Goal: Task Accomplishment & Management: Use online tool/utility

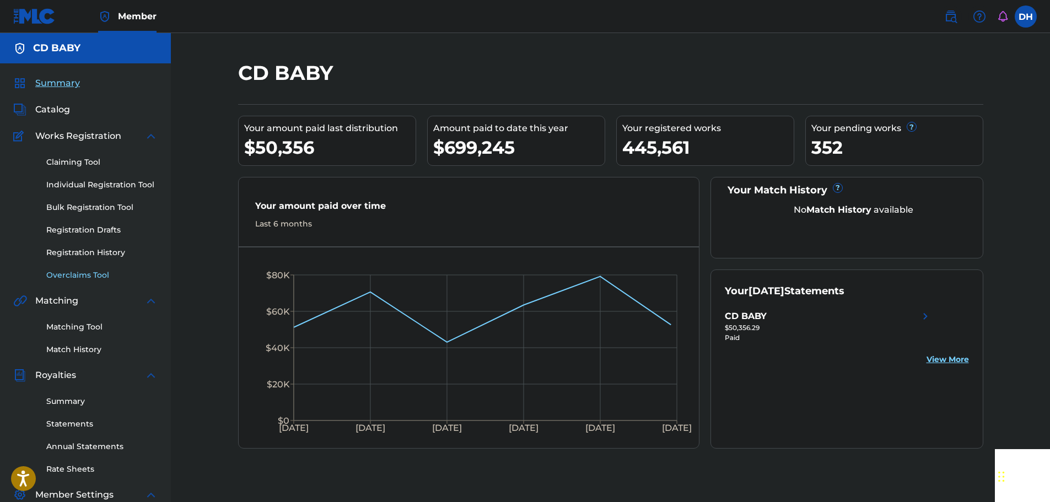
click at [75, 275] on link "Overclaims Tool" at bounding box center [101, 275] width 111 height 12
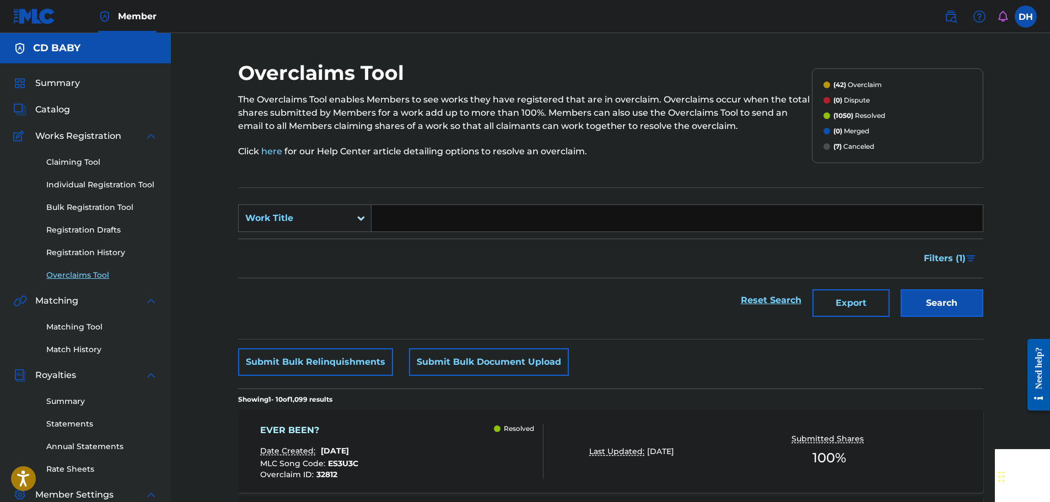
click at [447, 220] on input "Search Form" at bounding box center [676, 218] width 611 height 26
paste input "IN THE BEGINNING"
type input "IN THE BEGINNING"
click at [935, 306] on button "Search" at bounding box center [941, 303] width 83 height 28
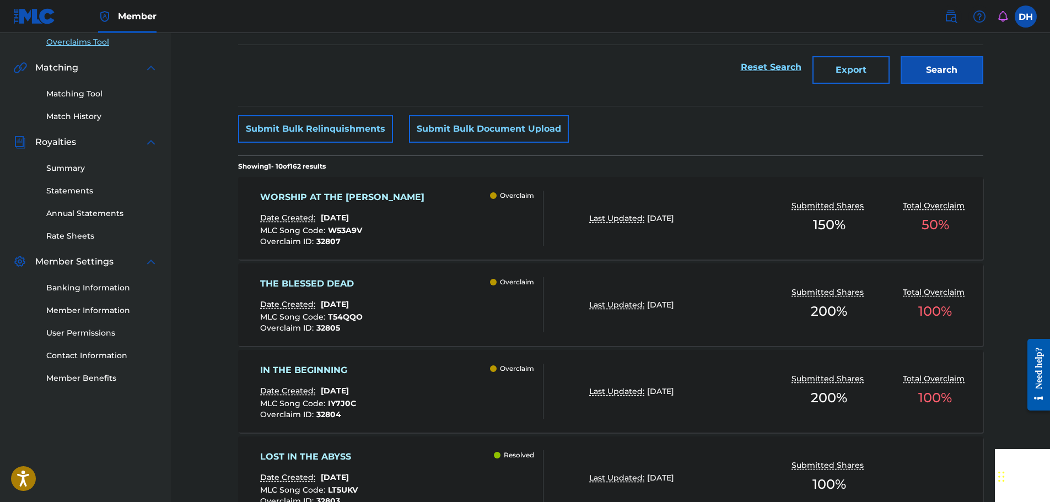
scroll to position [275, 0]
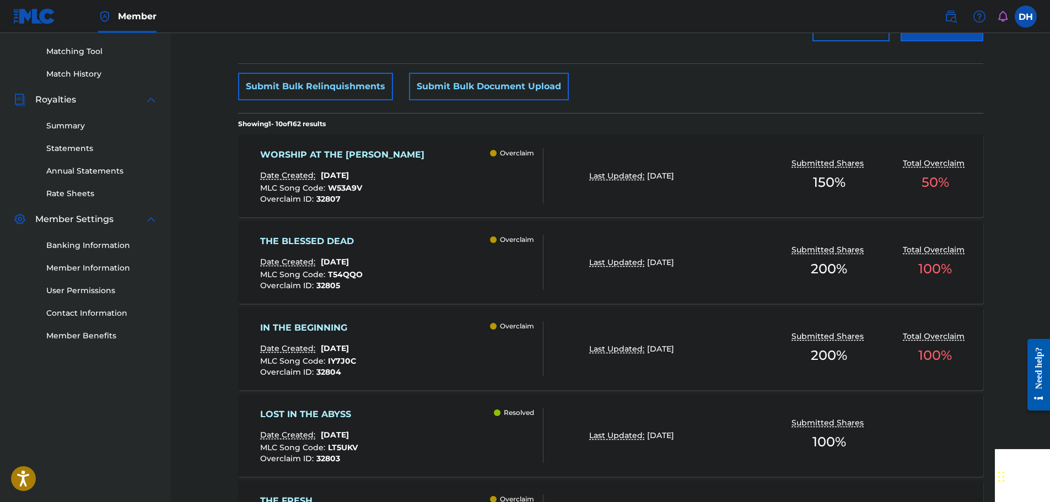
click at [493, 352] on div "Overclaim" at bounding box center [516, 348] width 53 height 55
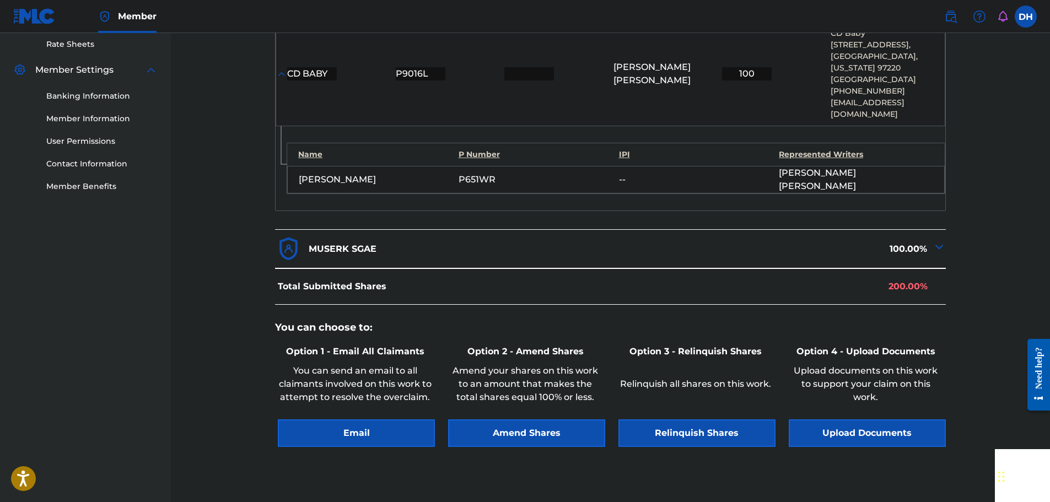
scroll to position [441, 0]
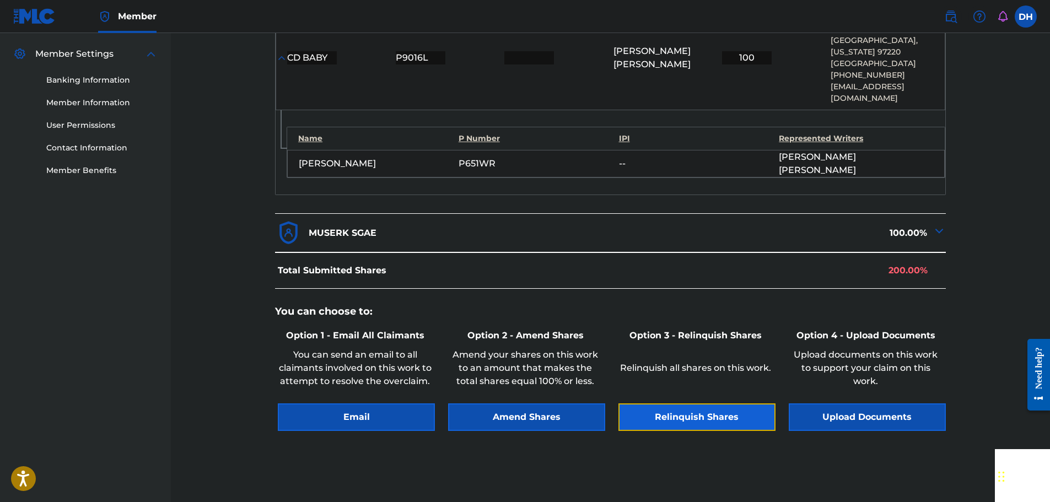
click at [687, 403] on button "Relinquish Shares" at bounding box center [696, 417] width 157 height 28
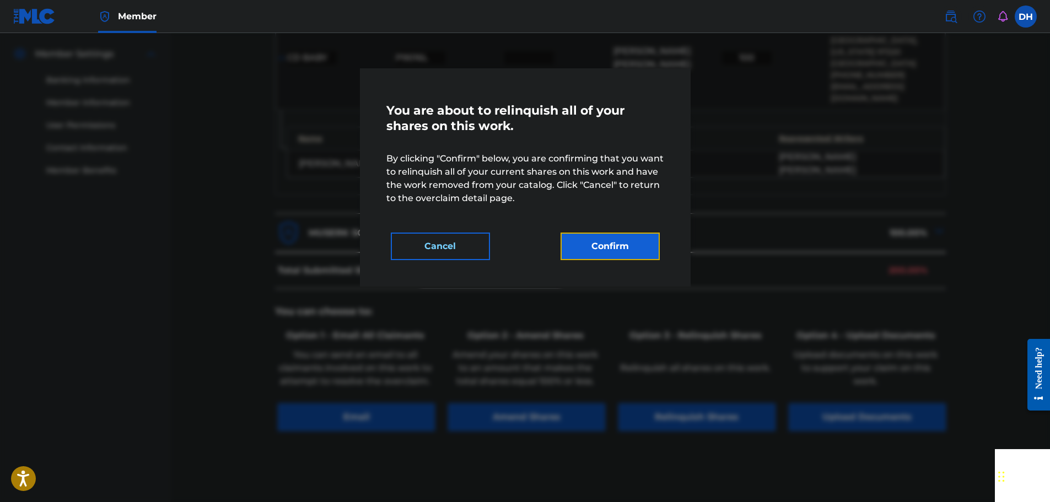
click at [626, 255] on button "Confirm" at bounding box center [609, 247] width 99 height 28
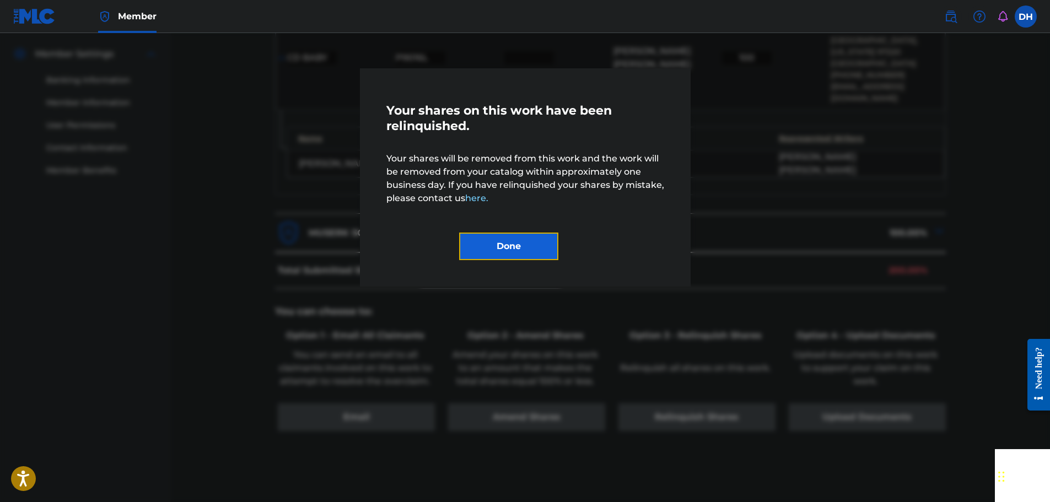
click at [518, 248] on button "Done" at bounding box center [508, 247] width 99 height 28
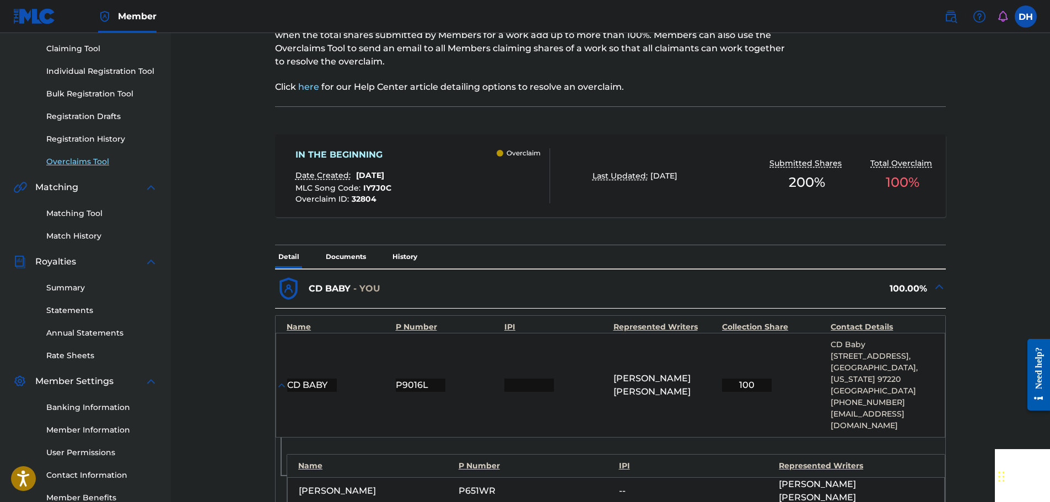
scroll to position [110, 0]
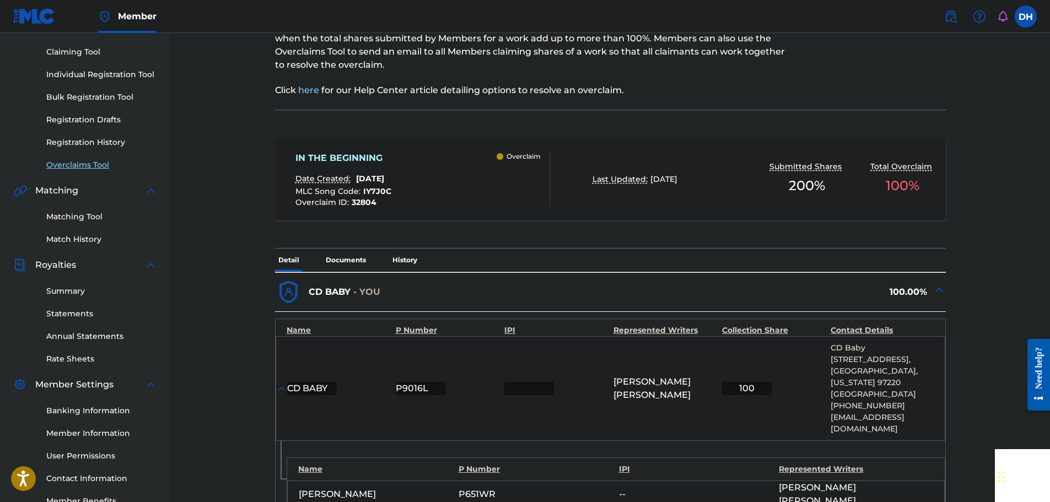
click at [79, 167] on link "Overclaims Tool" at bounding box center [101, 165] width 111 height 12
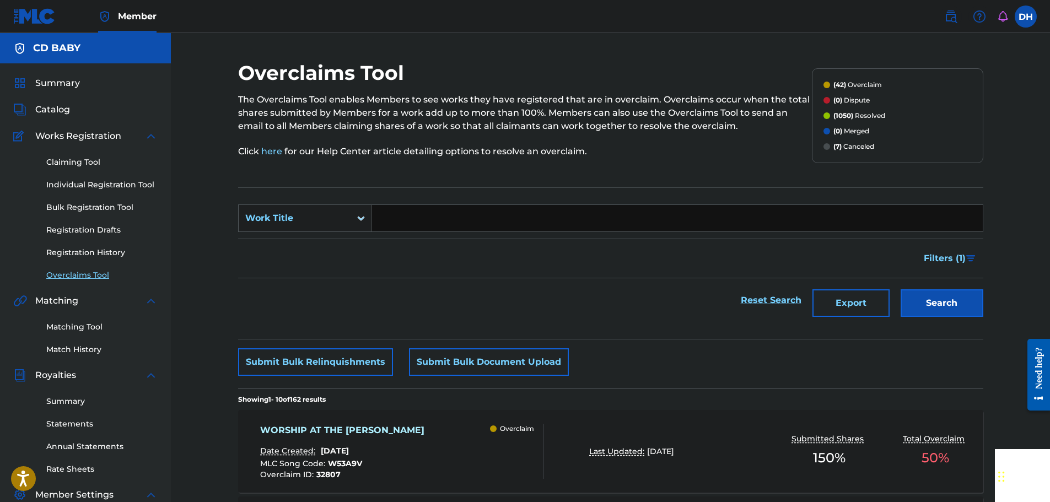
click at [409, 224] on input "Search Form" at bounding box center [676, 218] width 611 height 26
paste input "SILENCE"
type input "SILENCE"
click at [936, 306] on button "Search" at bounding box center [941, 303] width 83 height 28
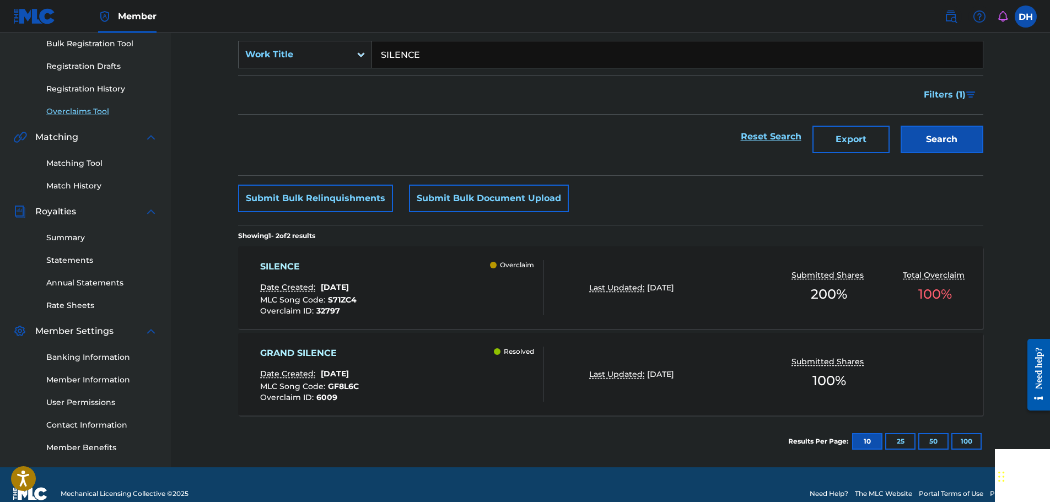
scroll to position [182, 0]
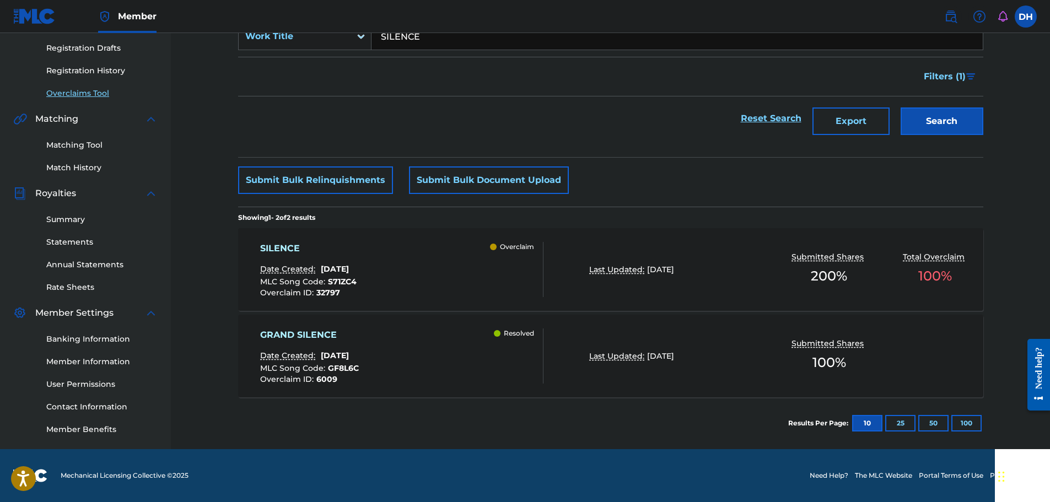
click at [458, 253] on div "SILENCE Date Created: [DATE] MLC Song Code : S71ZC4 Overclaim ID : 32797 Overcl…" at bounding box center [401, 269] width 283 height 55
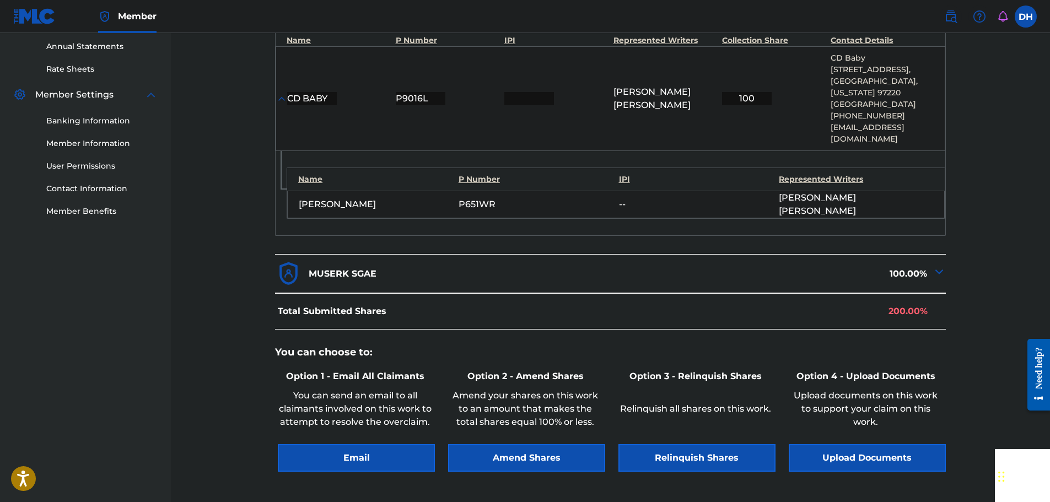
scroll to position [480, 0]
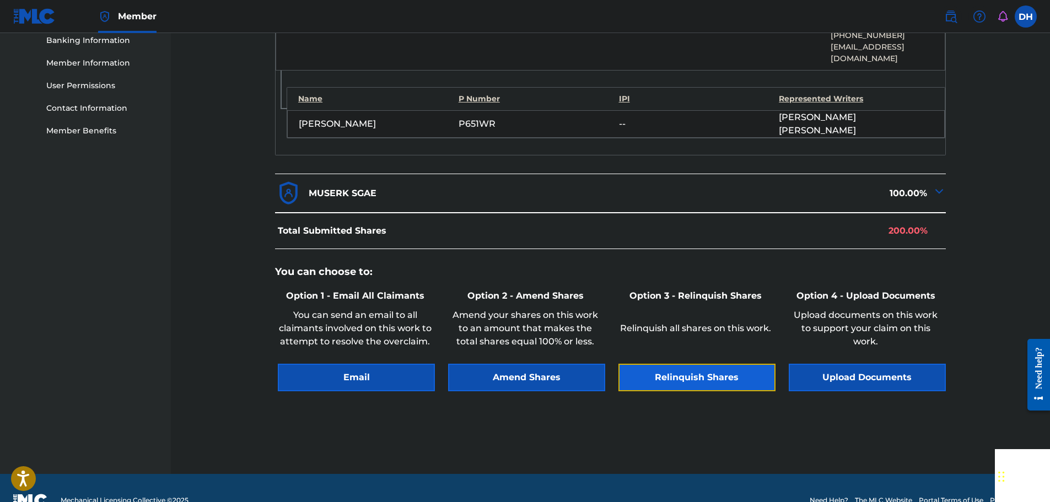
click at [673, 364] on button "Relinquish Shares" at bounding box center [696, 378] width 157 height 28
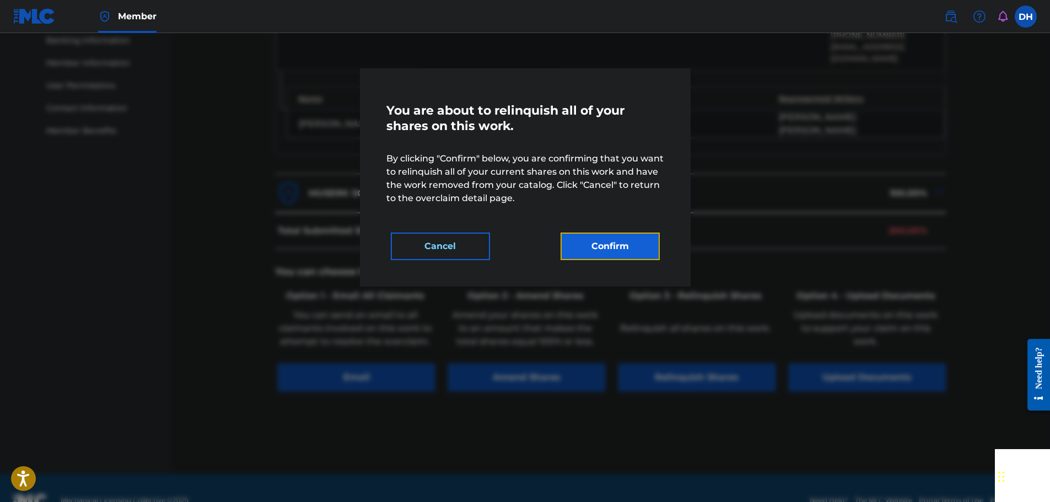
click at [633, 257] on button "Confirm" at bounding box center [609, 247] width 99 height 28
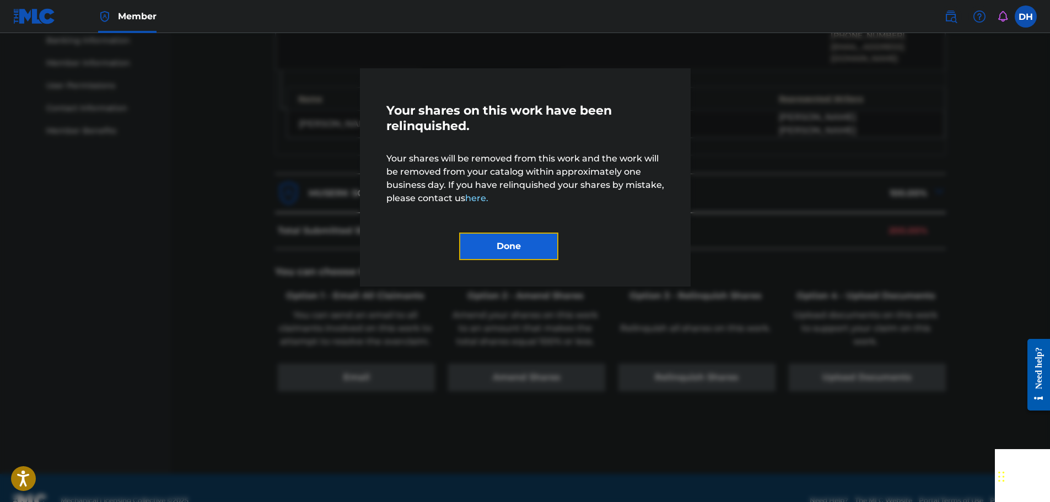
click at [539, 252] on button "Done" at bounding box center [508, 247] width 99 height 28
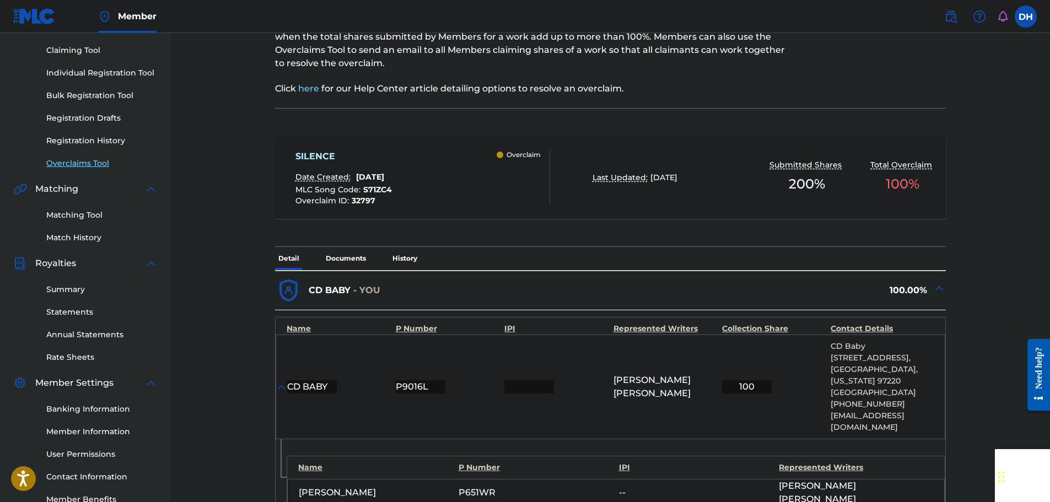
scroll to position [95, 0]
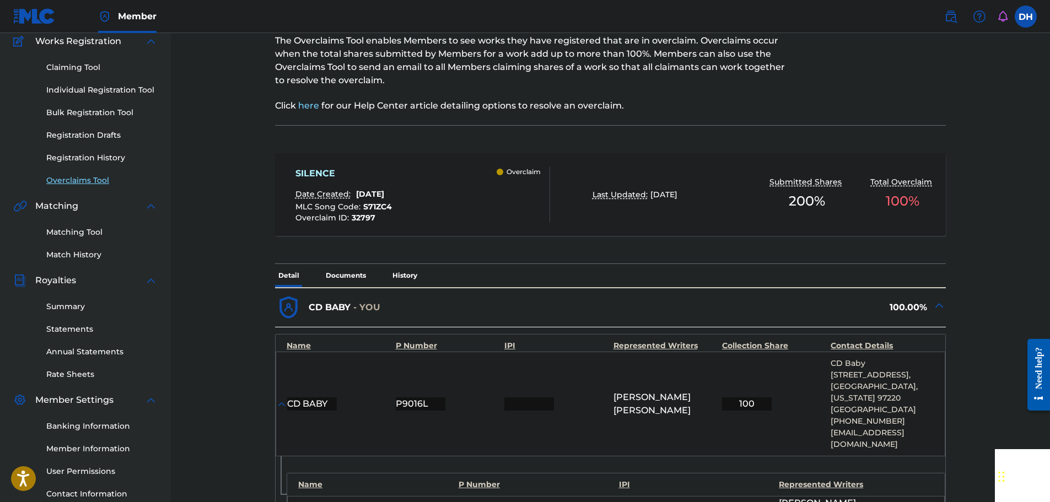
click at [87, 180] on link "Overclaims Tool" at bounding box center [101, 181] width 111 height 12
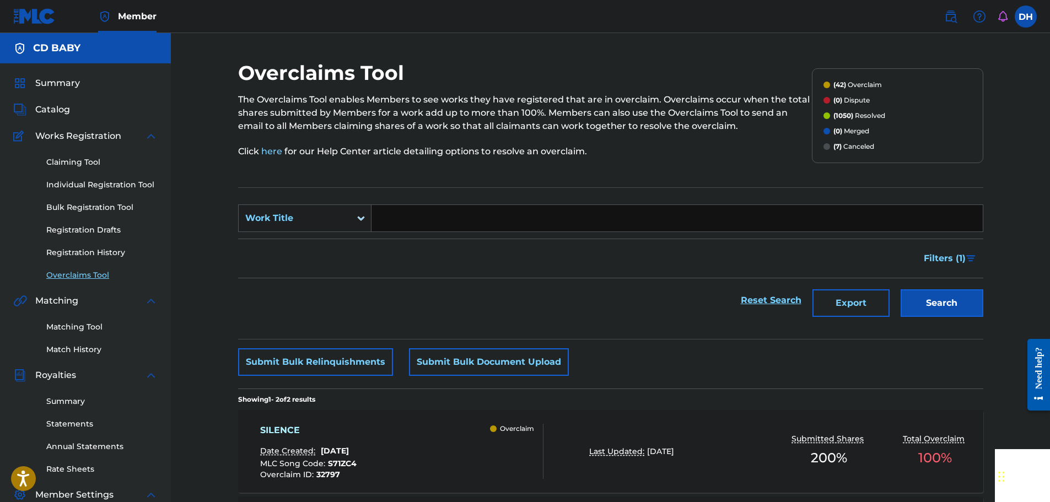
click at [408, 210] on input "Search Form" at bounding box center [676, 218] width 611 height 26
paste input "WORSHIP AT THE [PERSON_NAME]"
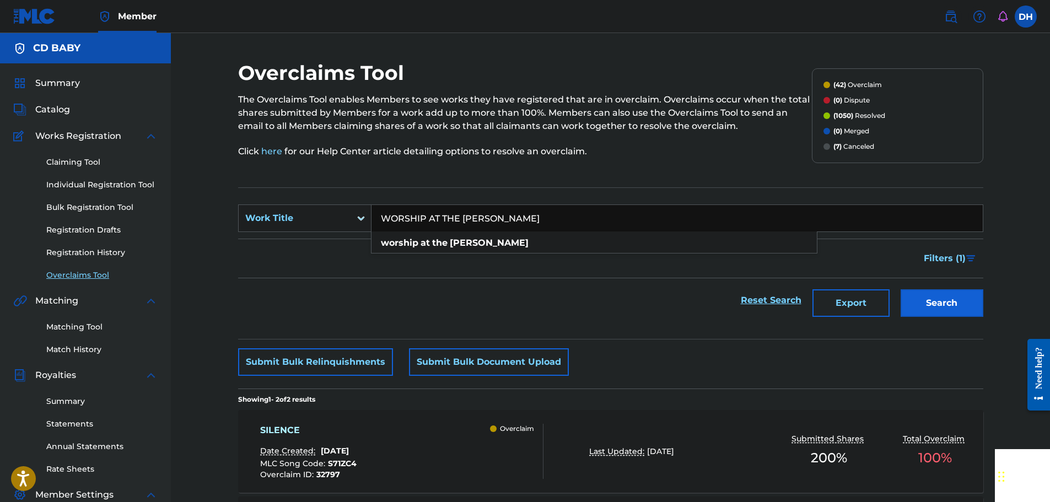
type input "WORSHIP AT THE [PERSON_NAME]"
click at [930, 296] on button "Search" at bounding box center [941, 303] width 83 height 28
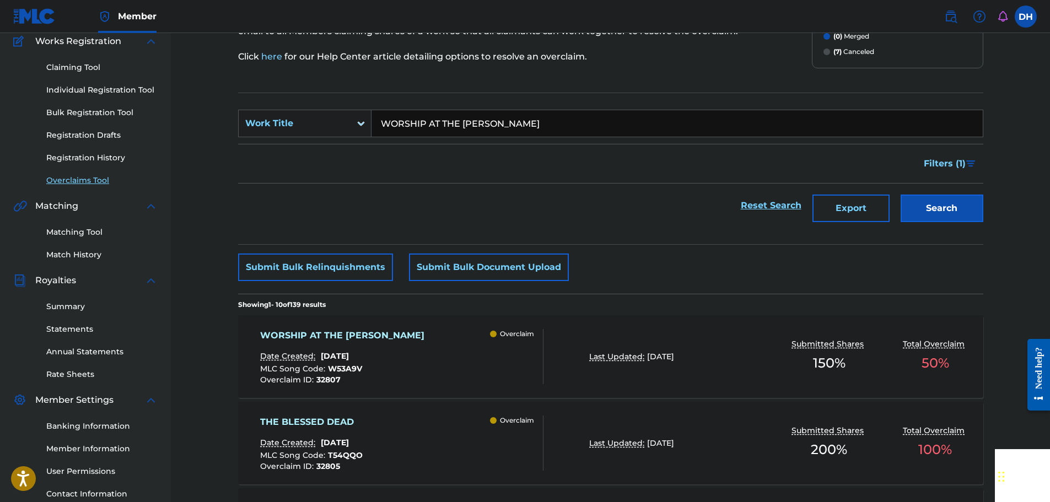
scroll to position [110, 0]
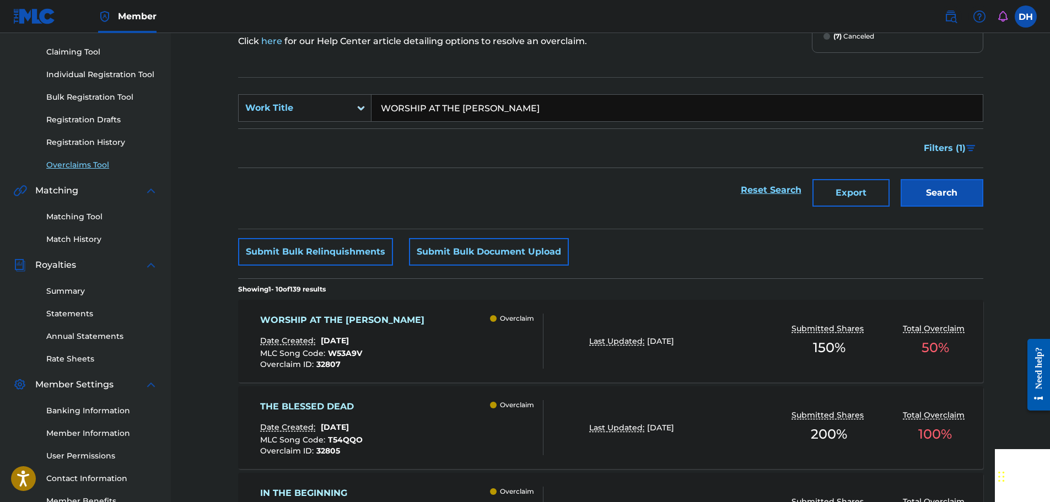
click at [459, 346] on div "WORSHIP AT THE [PERSON_NAME] Date Created: [DATE] MLC Song Code : W53A9V Overcl…" at bounding box center [401, 341] width 283 height 55
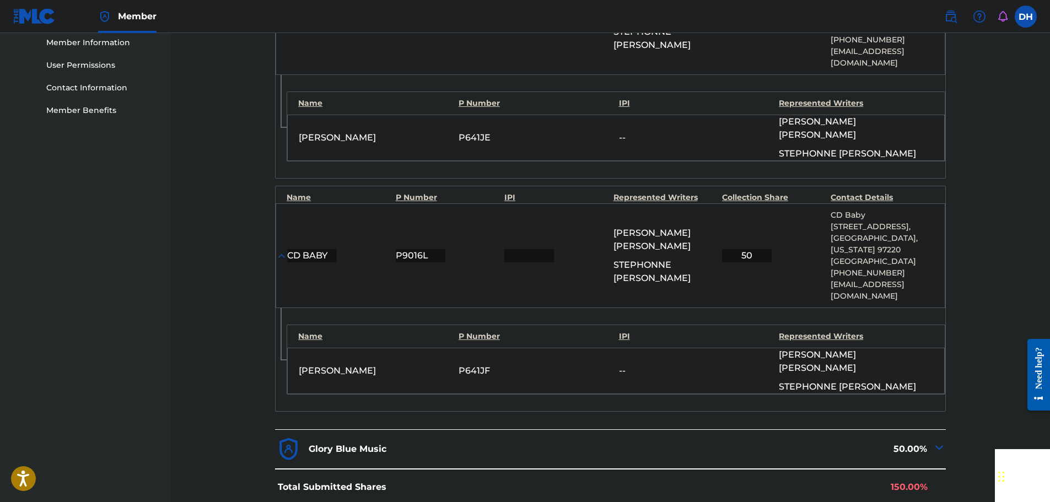
scroll to position [606, 0]
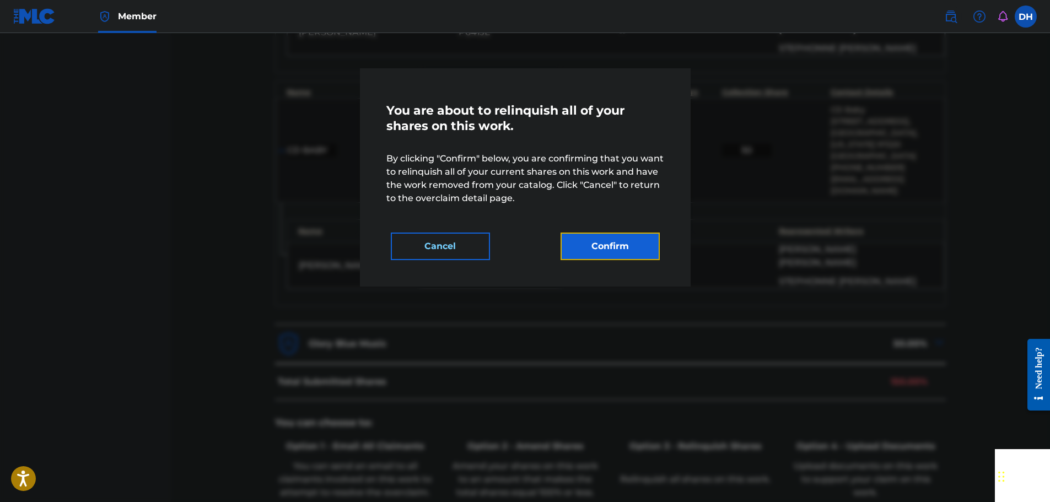
click at [624, 248] on button "Confirm" at bounding box center [609, 247] width 99 height 28
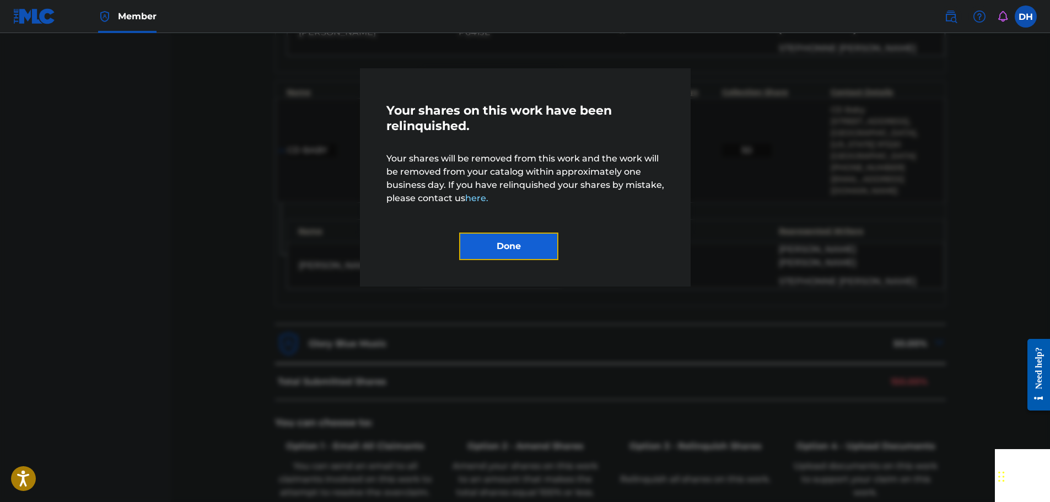
click at [520, 247] on button "Done" at bounding box center [508, 247] width 99 height 28
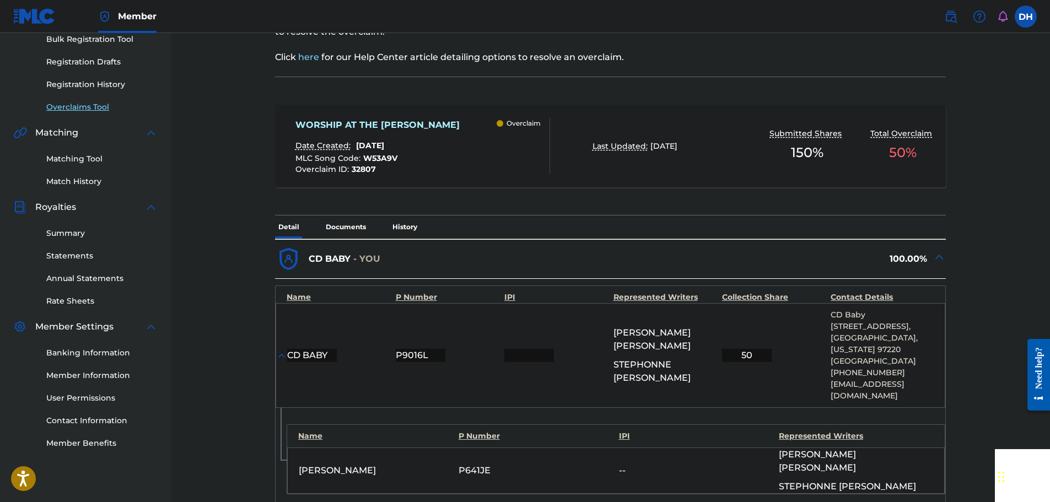
scroll to position [165, 0]
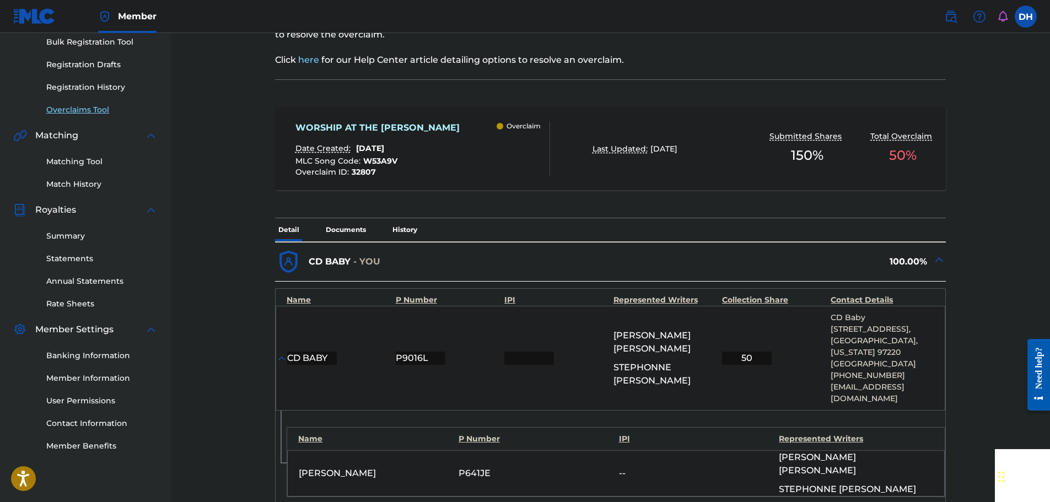
click at [74, 112] on link "Overclaims Tool" at bounding box center [101, 110] width 111 height 12
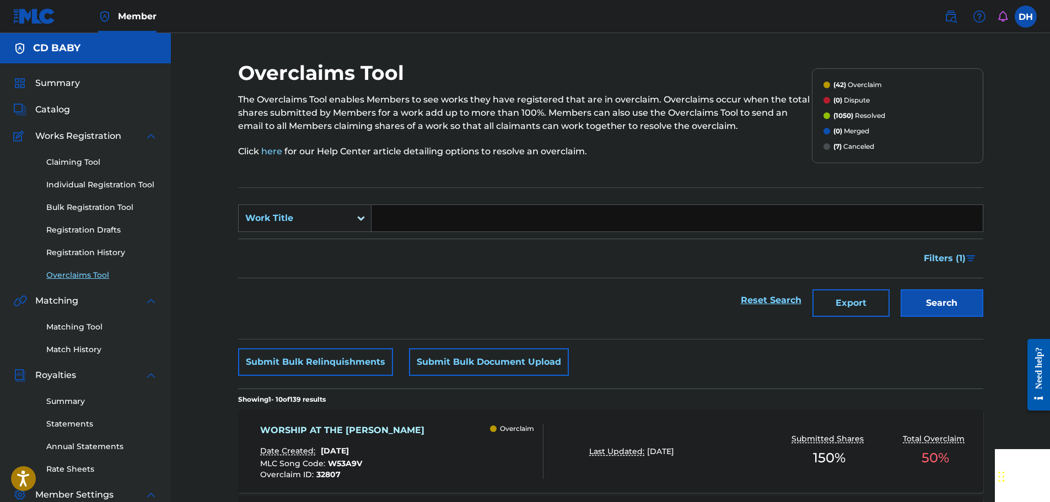
click at [391, 218] on input "Search Form" at bounding box center [676, 218] width 611 height 26
paste input "THE BLESSED DEAD"
type input "THE BLESSED DEAD"
click at [928, 305] on button "Search" at bounding box center [941, 303] width 83 height 28
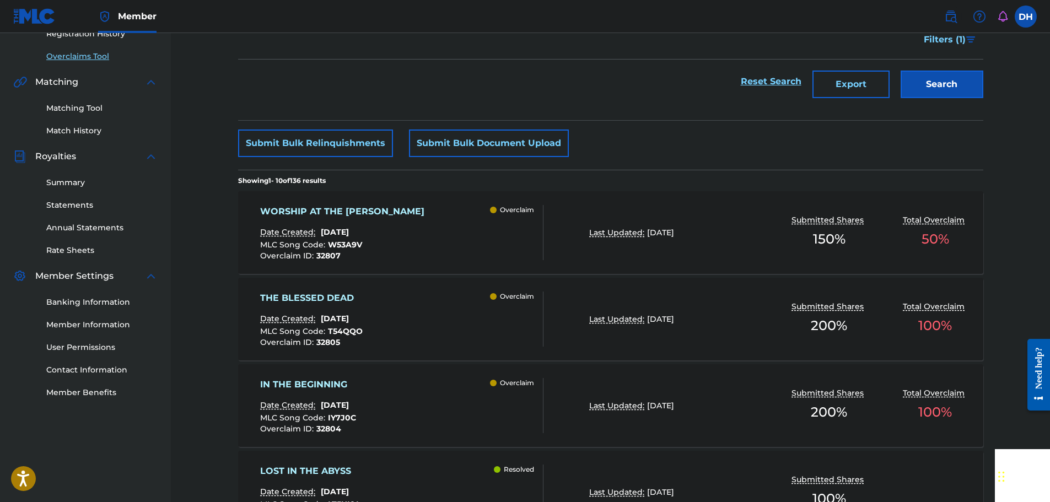
scroll to position [220, 0]
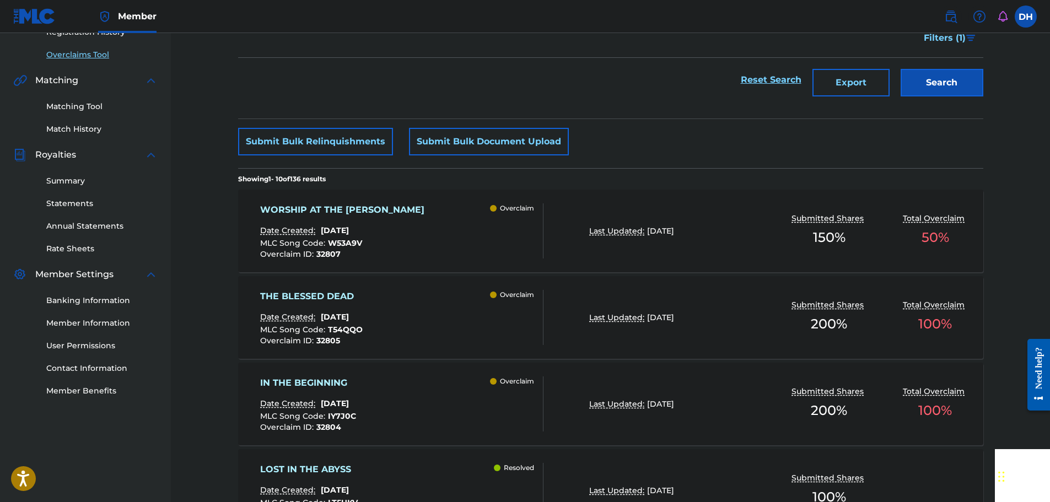
click at [453, 317] on div "THE BLESSED DEAD Date Created: [DATE] MLC Song Code : T54QQO Overclaim ID : 328…" at bounding box center [401, 317] width 283 height 55
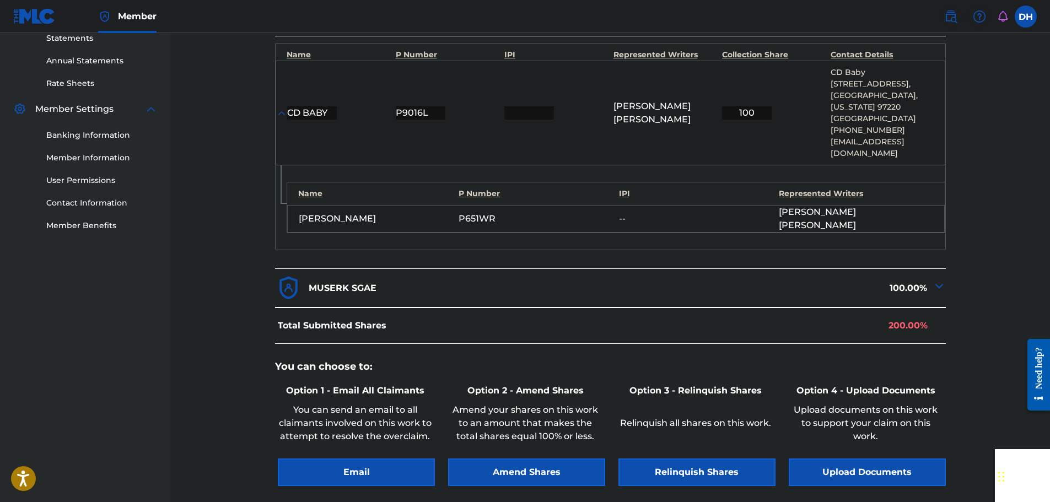
scroll to position [480, 0]
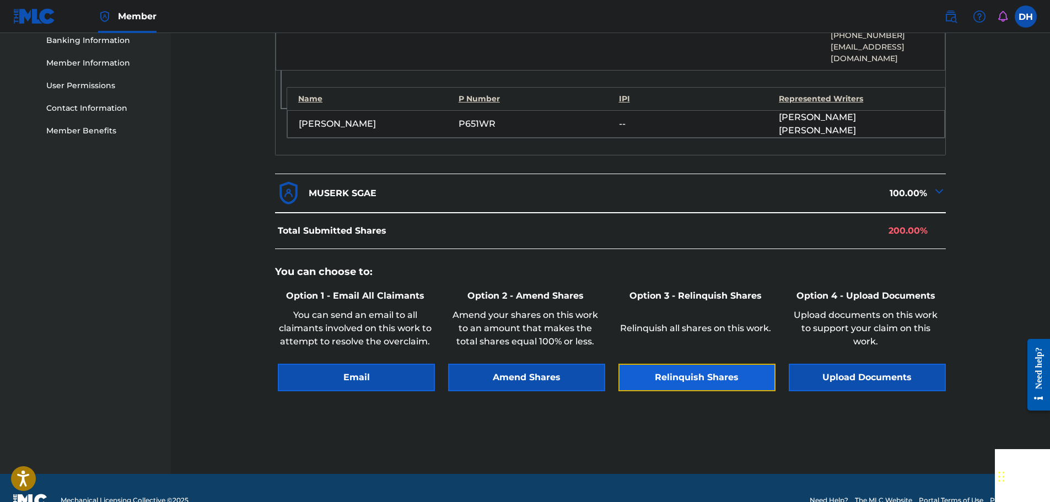
click at [691, 364] on button "Relinquish Shares" at bounding box center [696, 378] width 157 height 28
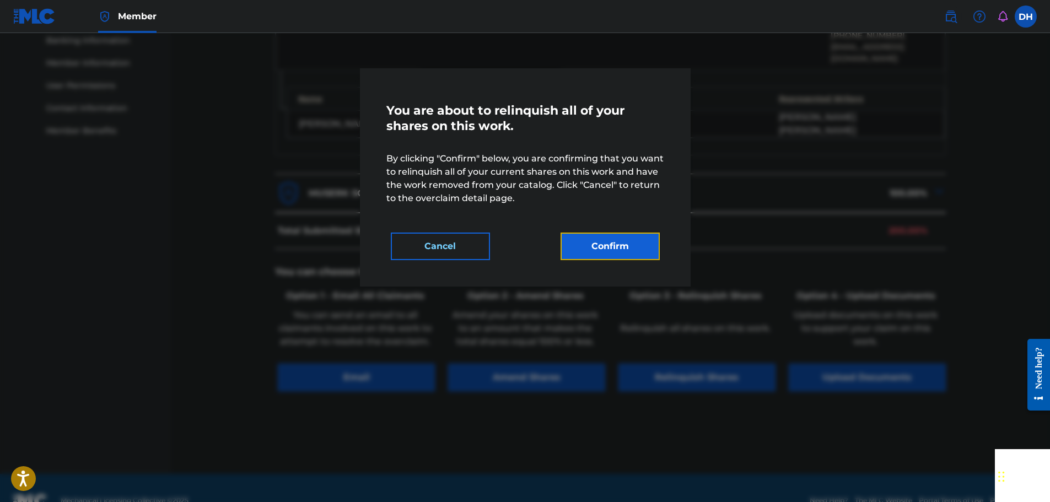
click at [634, 248] on button "Confirm" at bounding box center [609, 247] width 99 height 28
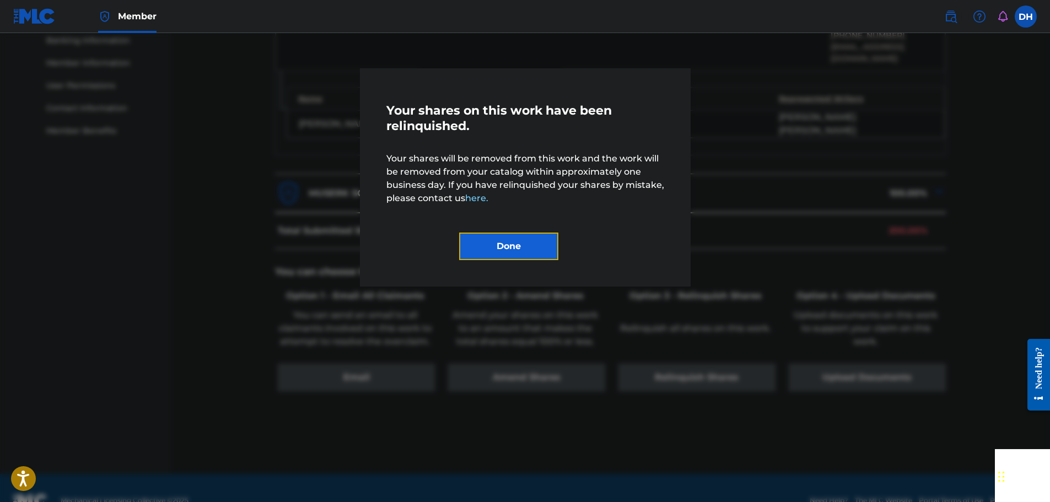
click at [525, 242] on button "Done" at bounding box center [508, 247] width 99 height 28
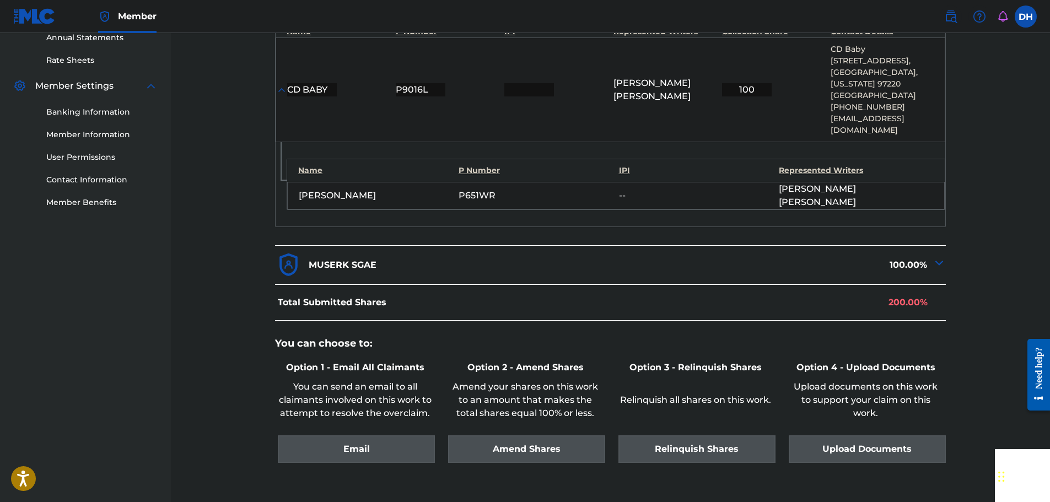
scroll to position [150, 0]
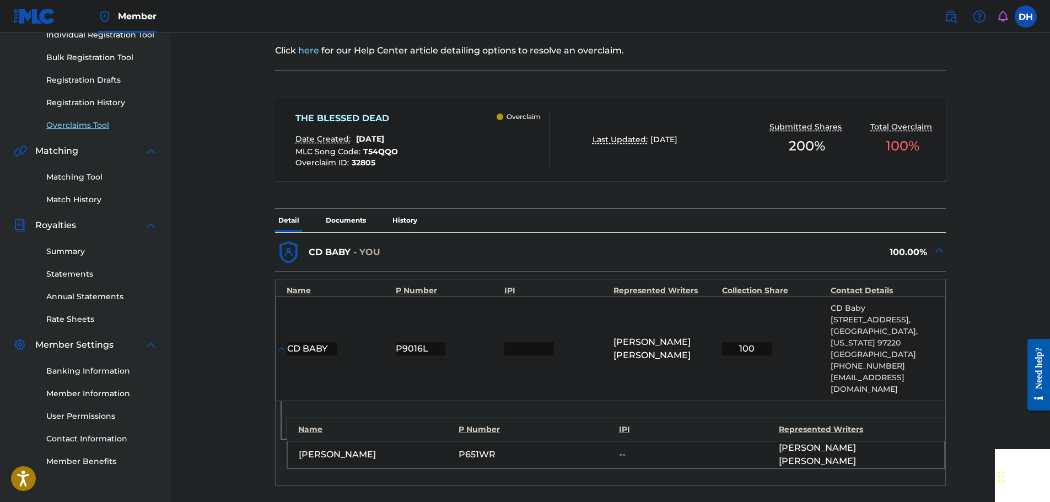
click at [89, 123] on link "Overclaims Tool" at bounding box center [101, 126] width 111 height 12
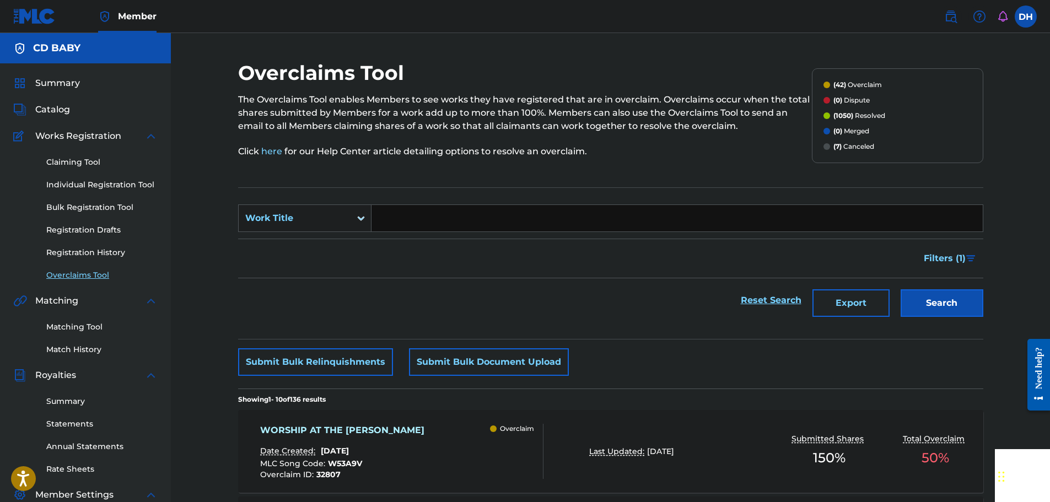
click at [422, 222] on input "Search Form" at bounding box center [676, 218] width 611 height 26
paste input "THE FRESH"
type input "THE FRESH"
click at [939, 306] on button "Search" at bounding box center [941, 303] width 83 height 28
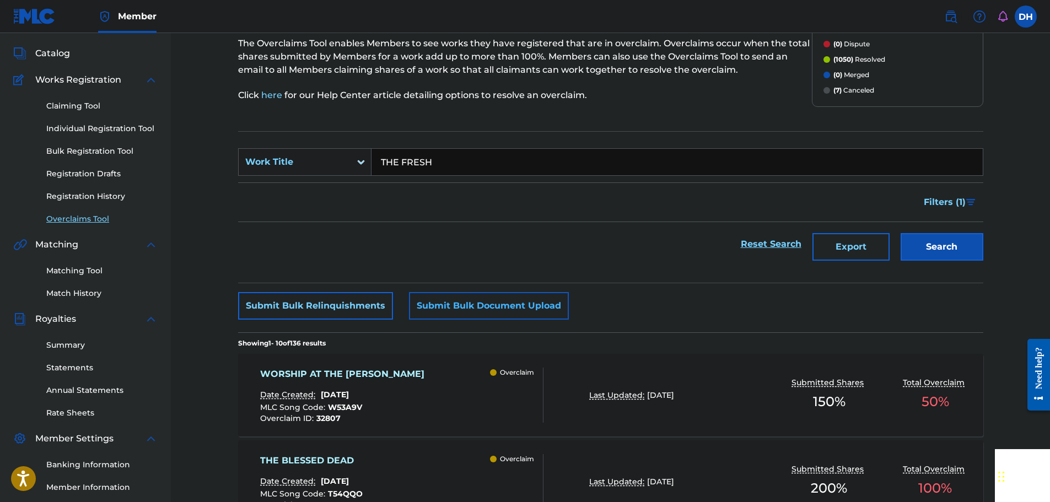
scroll to position [110, 0]
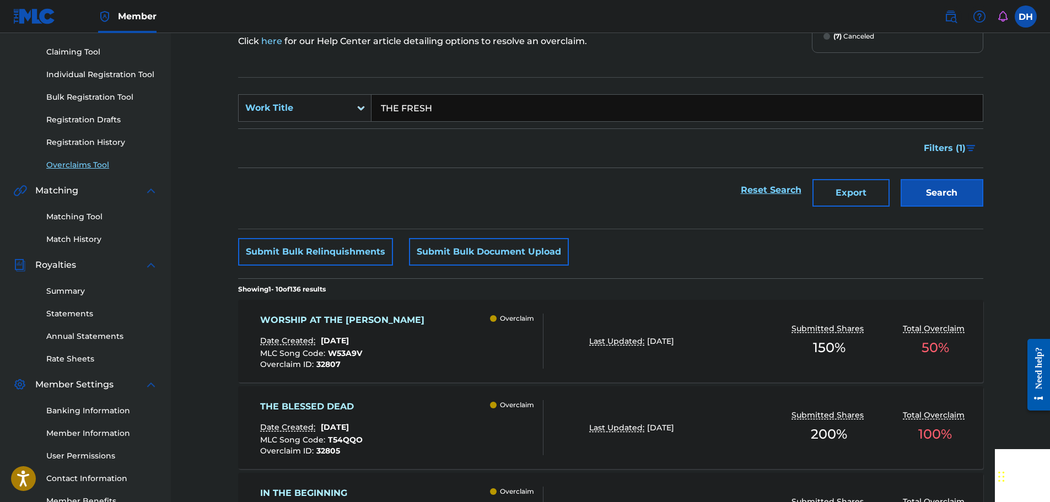
click at [454, 358] on div "WORSHIP AT THE [PERSON_NAME] Date Created: [DATE] MLC Song Code : W53A9V Overcl…" at bounding box center [401, 341] width 283 height 55
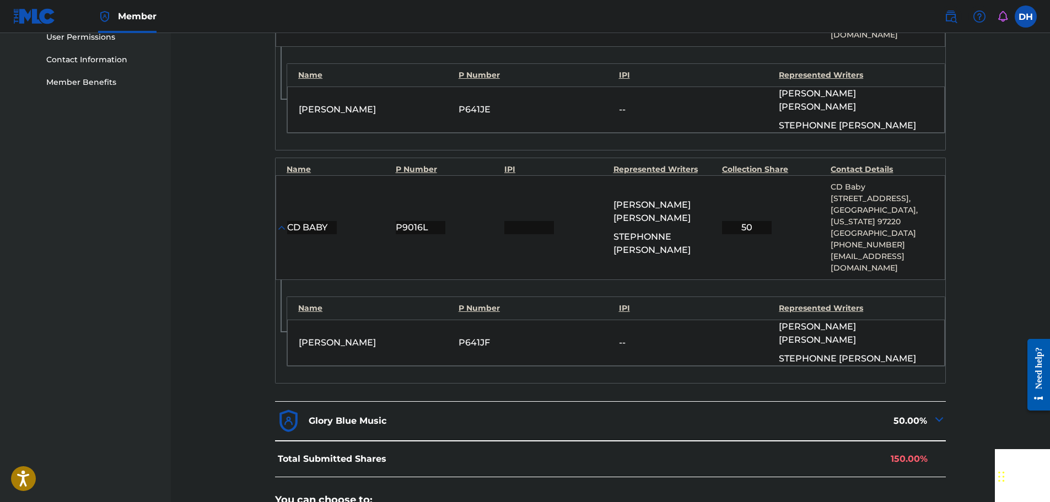
scroll to position [707, 0]
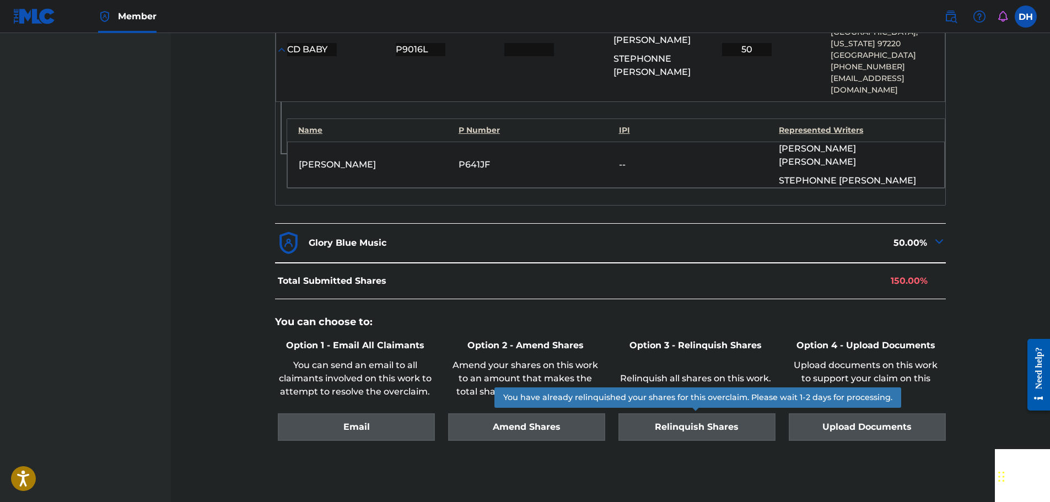
click at [710, 413] on div "Relinquish Shares" at bounding box center [695, 427] width 160 height 28
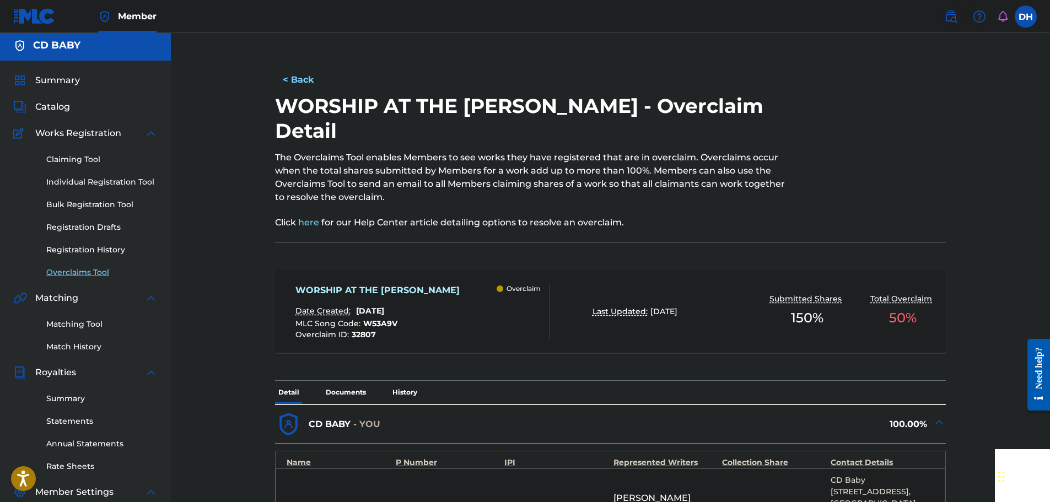
scroll to position [0, 0]
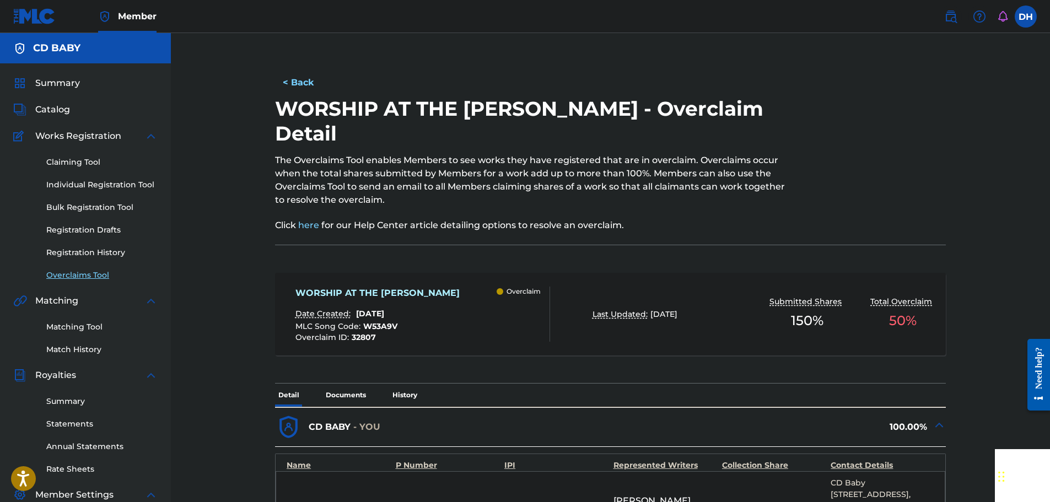
click at [84, 274] on link "Overclaims Tool" at bounding box center [101, 275] width 111 height 12
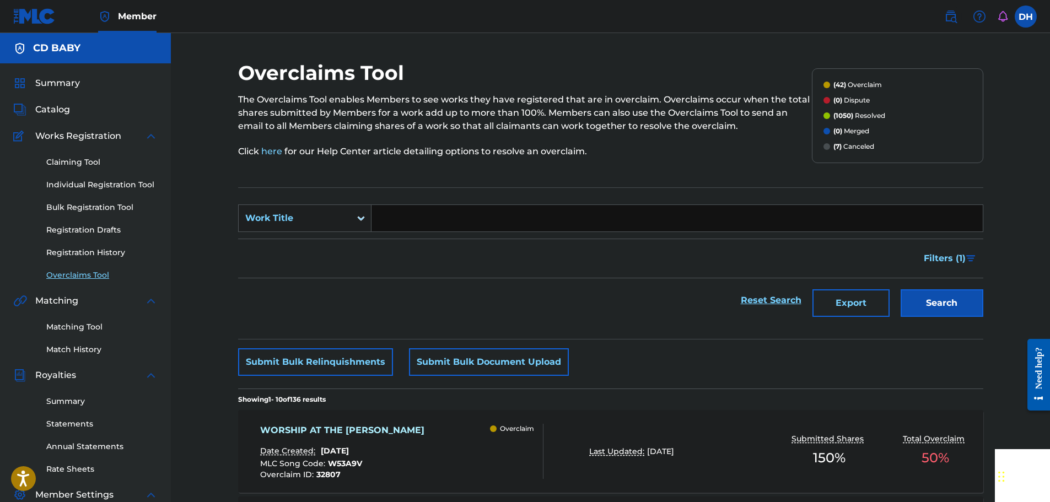
click at [428, 217] on input "Search Form" at bounding box center [676, 218] width 611 height 26
paste input "THE FRESH"
type input "THE FRESH"
click at [928, 310] on button "Search" at bounding box center [941, 303] width 83 height 28
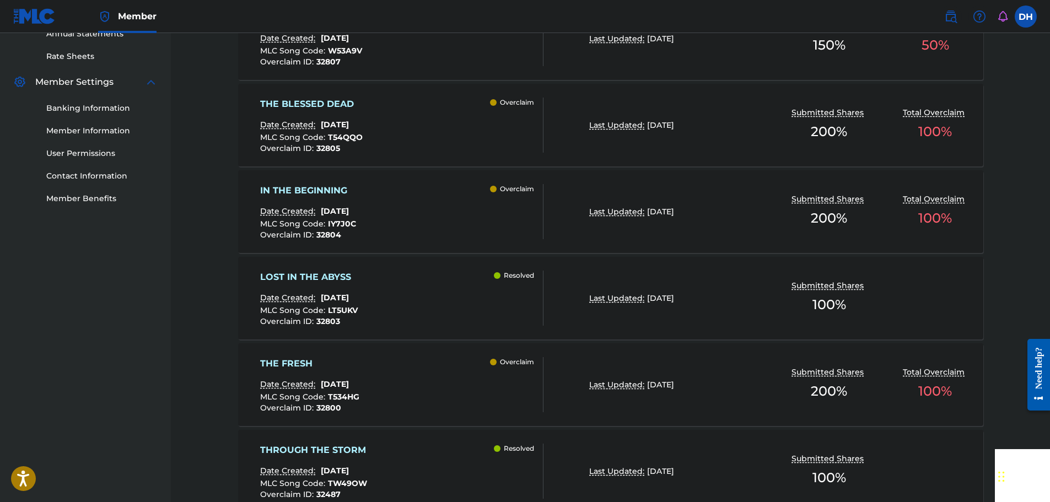
scroll to position [551, 0]
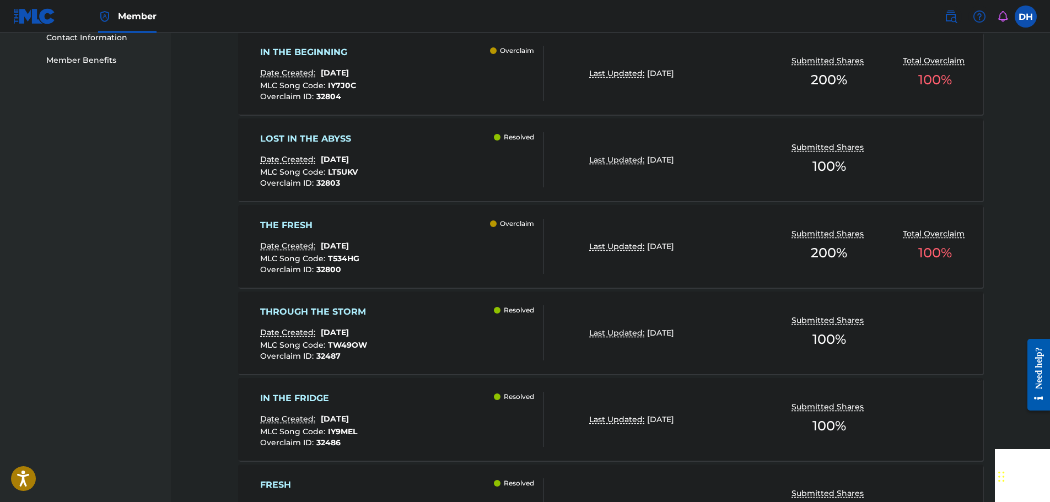
click at [458, 265] on div "THE FRESH Date Created: [DATE] MLC Song Code : T534HG Overclaim ID : 32800 Over…" at bounding box center [401, 246] width 283 height 55
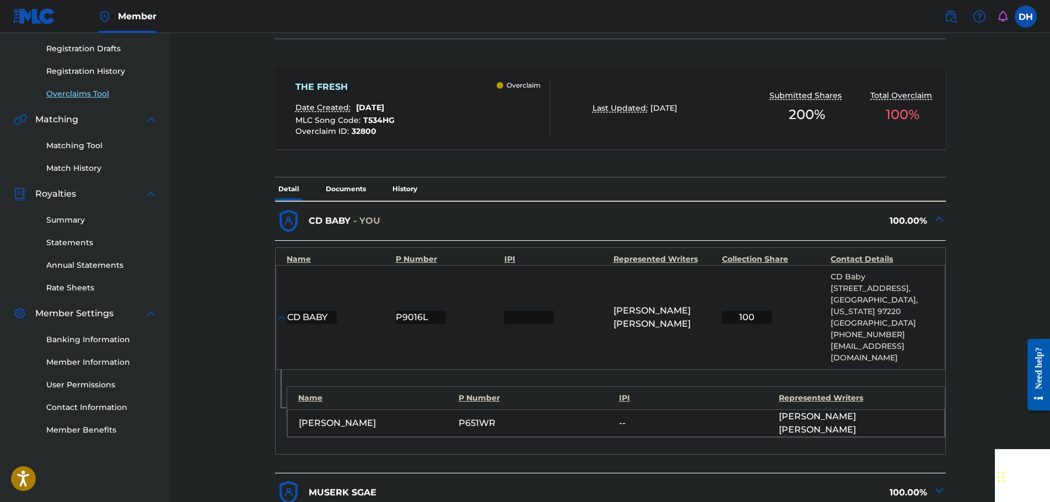
scroll to position [441, 0]
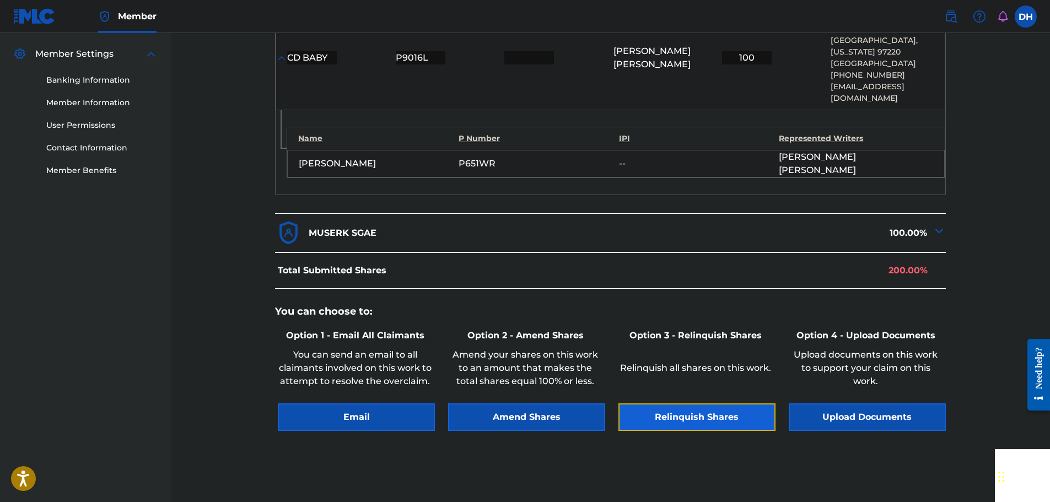
click at [695, 403] on button "Relinquish Shares" at bounding box center [696, 417] width 157 height 28
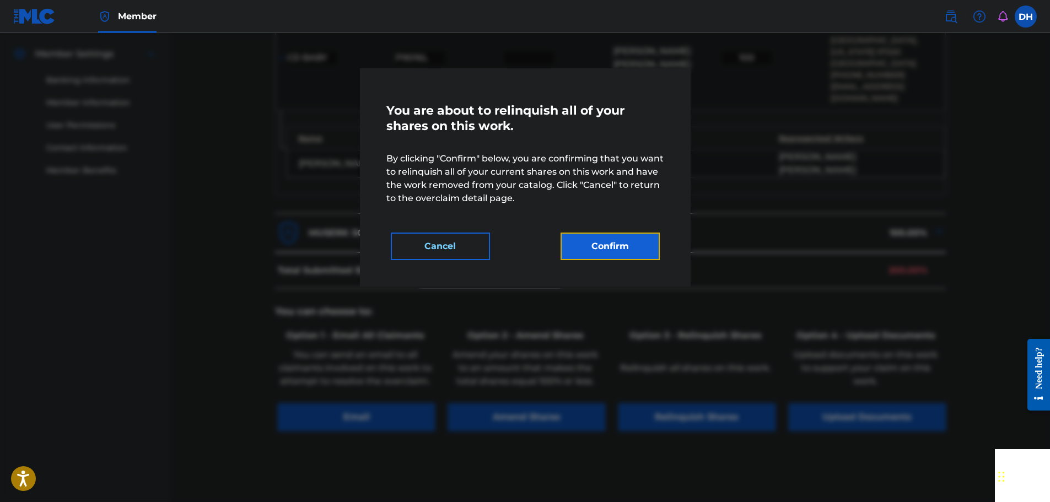
click at [644, 252] on button "Confirm" at bounding box center [609, 247] width 99 height 28
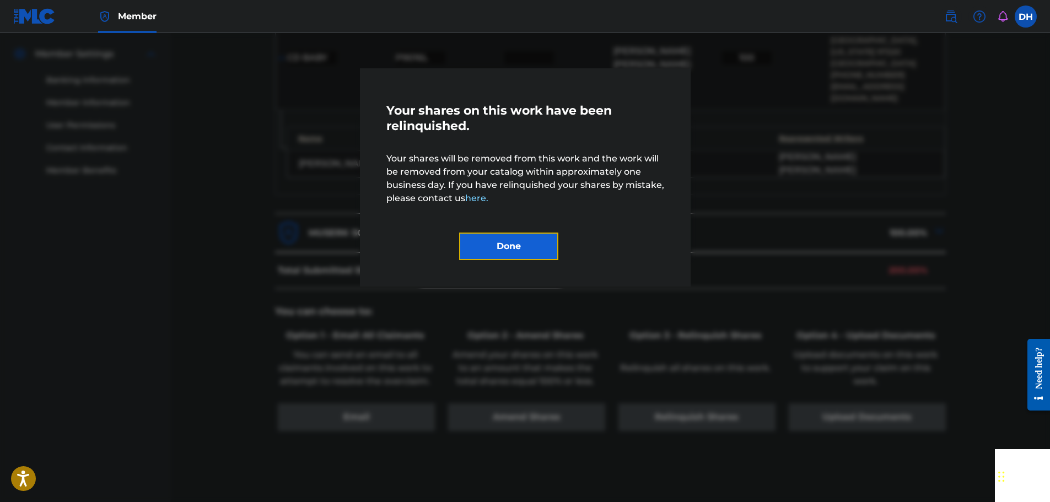
click at [526, 241] on button "Done" at bounding box center [508, 247] width 99 height 28
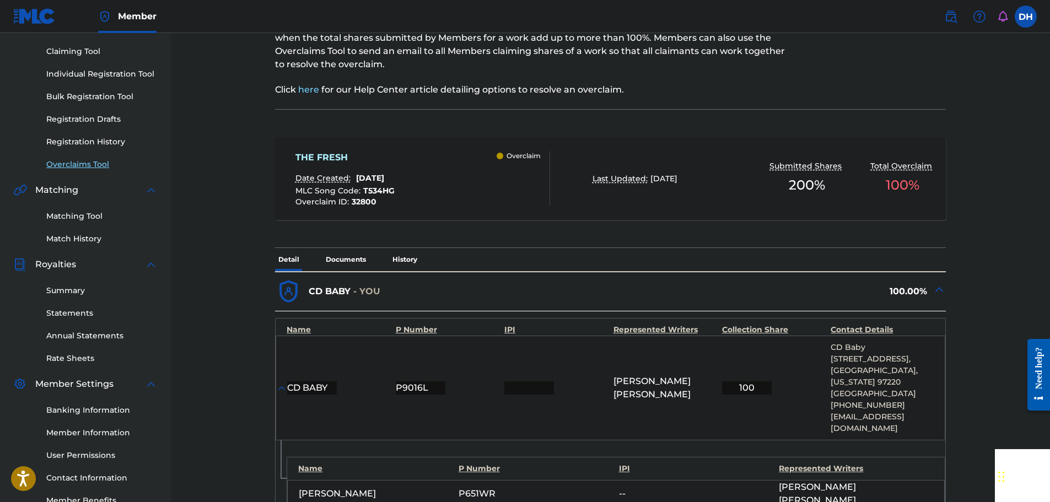
scroll to position [110, 0]
click at [91, 165] on link "Overclaims Tool" at bounding box center [101, 165] width 111 height 12
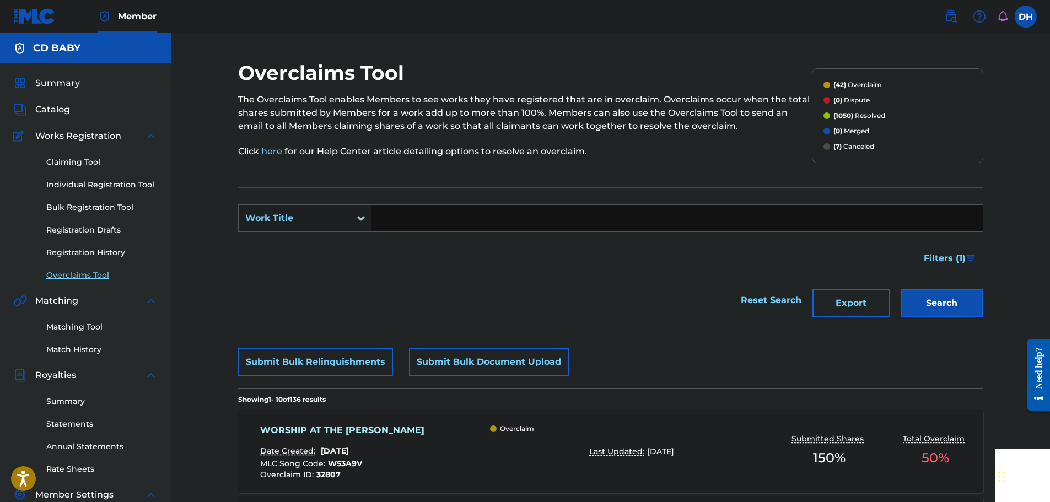
click at [415, 220] on input "Search Form" at bounding box center [676, 218] width 611 height 26
paste input "OYE HIJO MIO"
type input "OYE HIJO MIO"
click at [932, 307] on button "Search" at bounding box center [941, 303] width 83 height 28
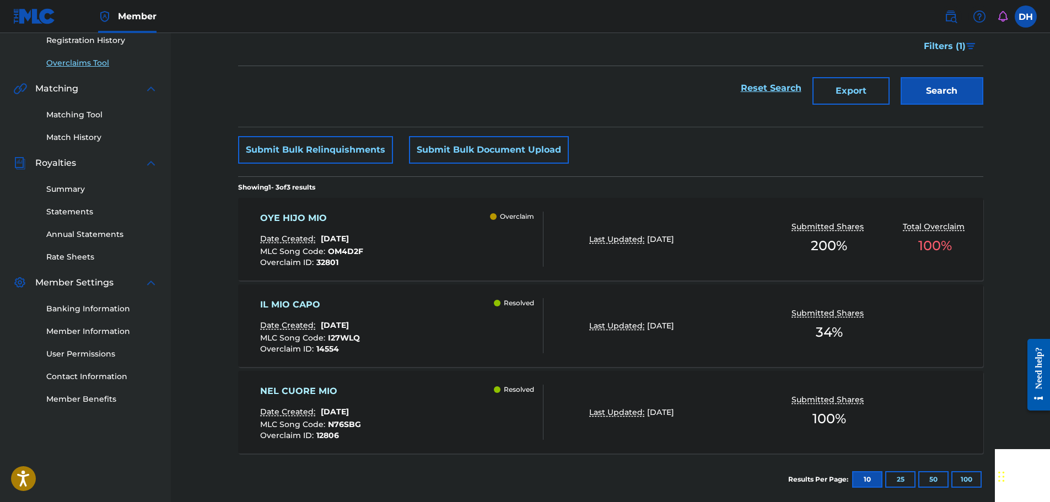
scroll to position [268, 0]
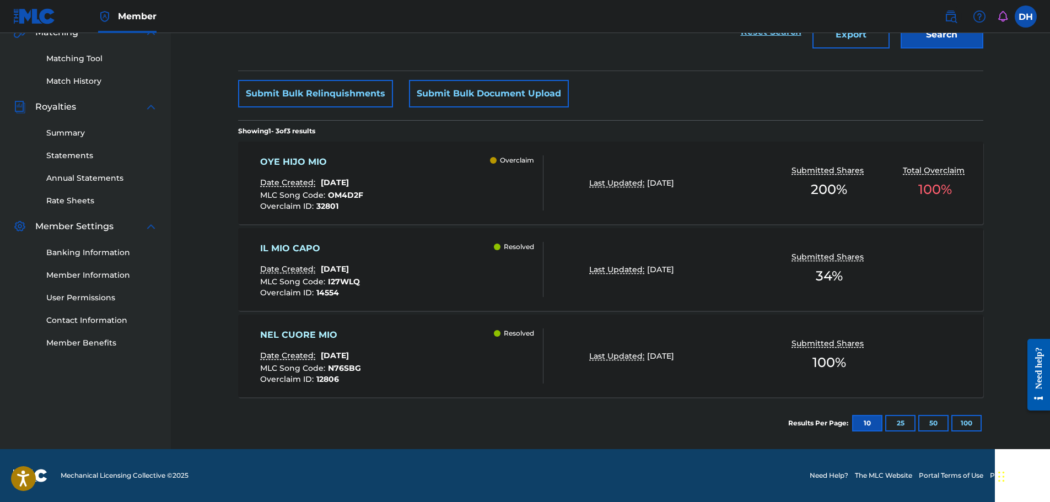
click at [452, 206] on div "OYE HIJO MIO Date Created: [DATE] MLC Song Code : OM4D2F Overclaim ID : 32801 O…" at bounding box center [401, 182] width 283 height 55
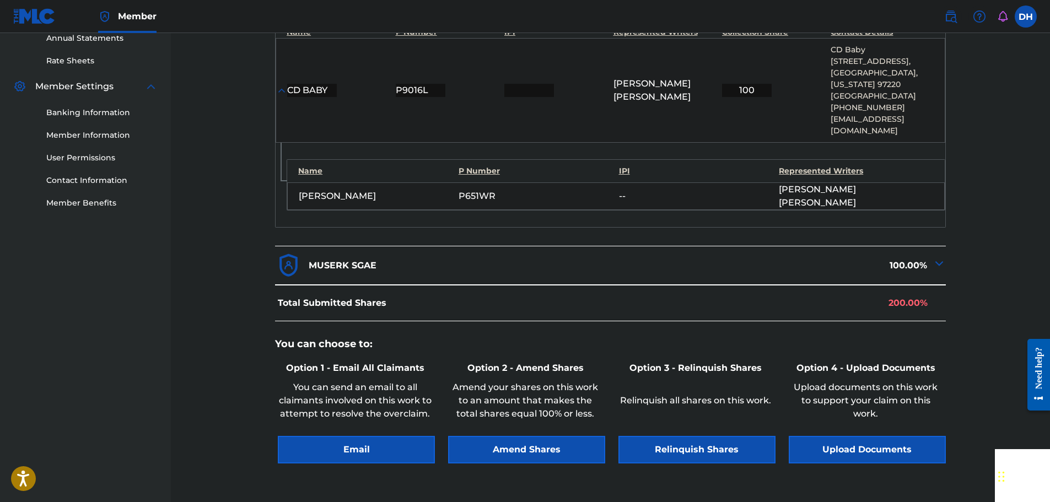
scroll to position [480, 0]
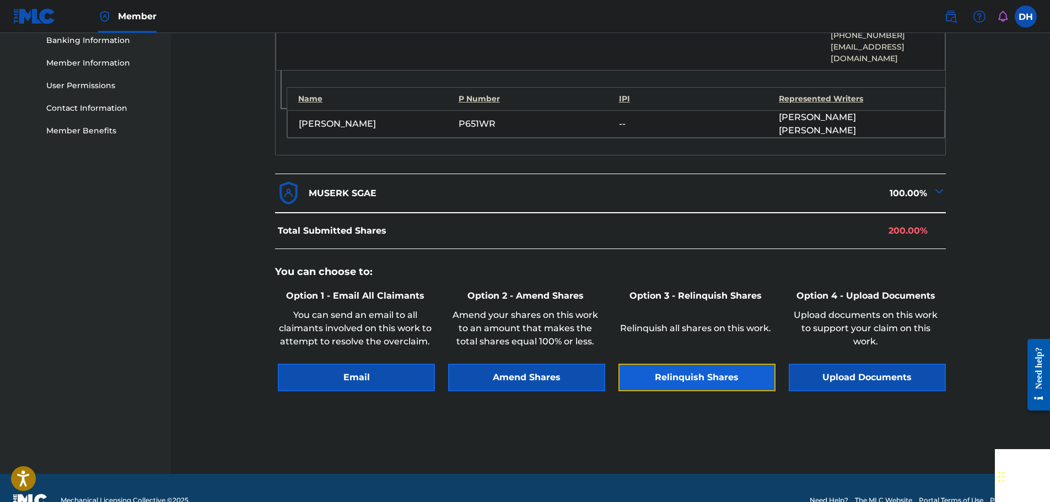
click at [682, 364] on button "Relinquish Shares" at bounding box center [696, 378] width 157 height 28
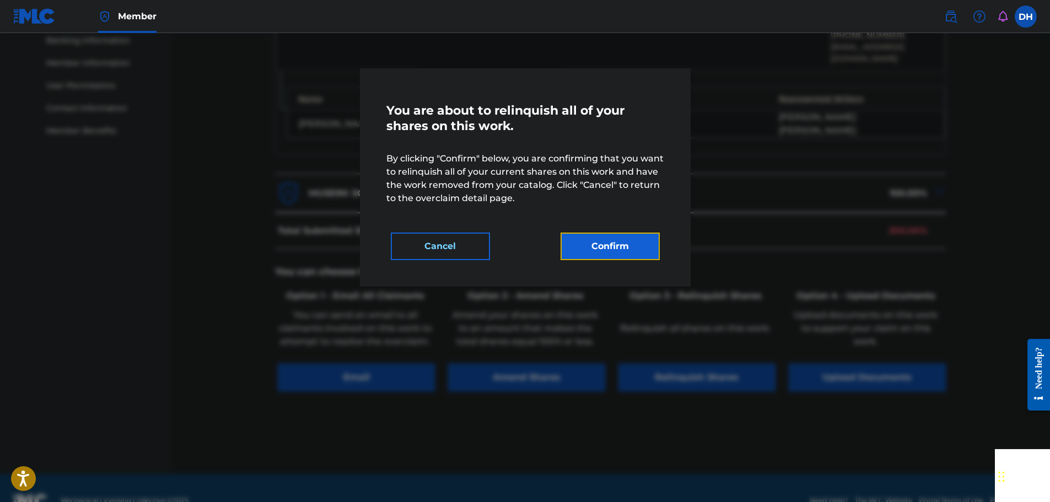
click at [610, 246] on button "Confirm" at bounding box center [609, 247] width 99 height 28
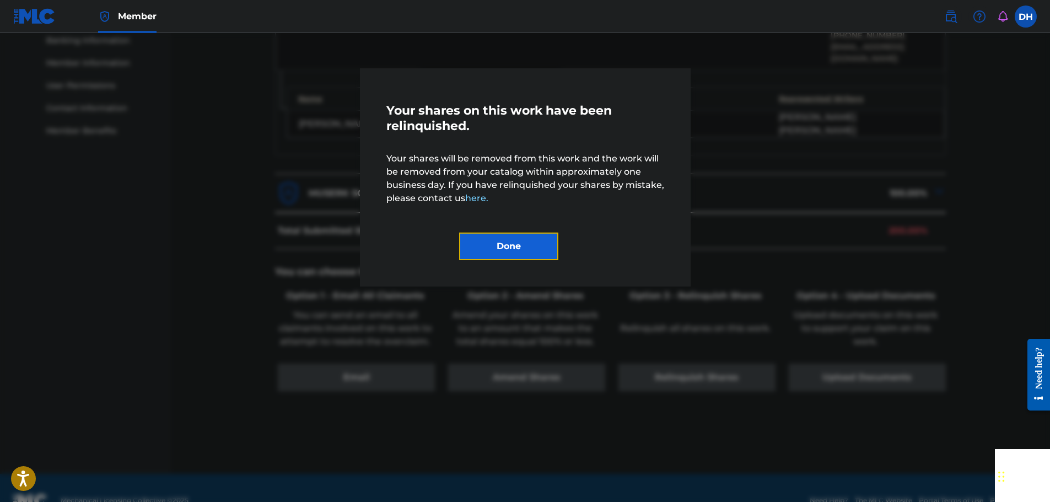
click at [530, 248] on button "Done" at bounding box center [508, 247] width 99 height 28
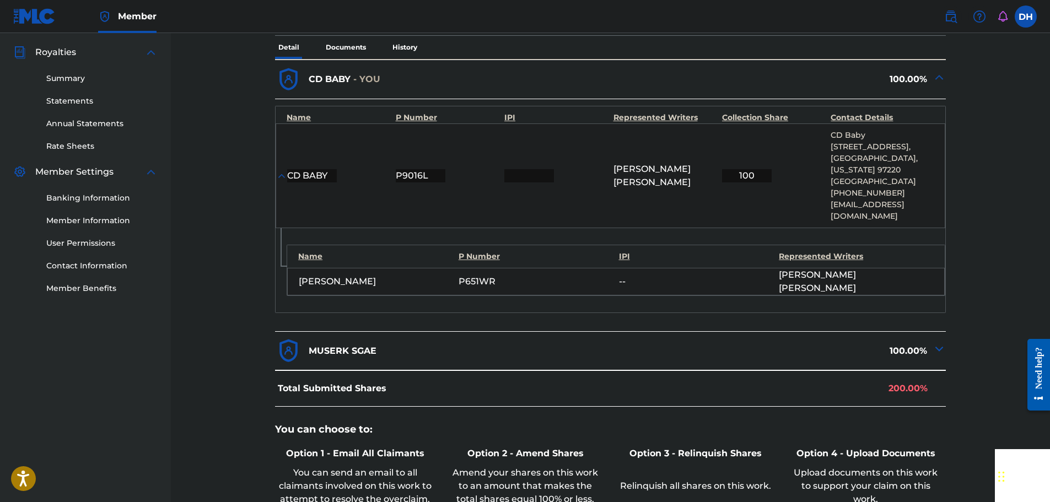
scroll to position [95, 0]
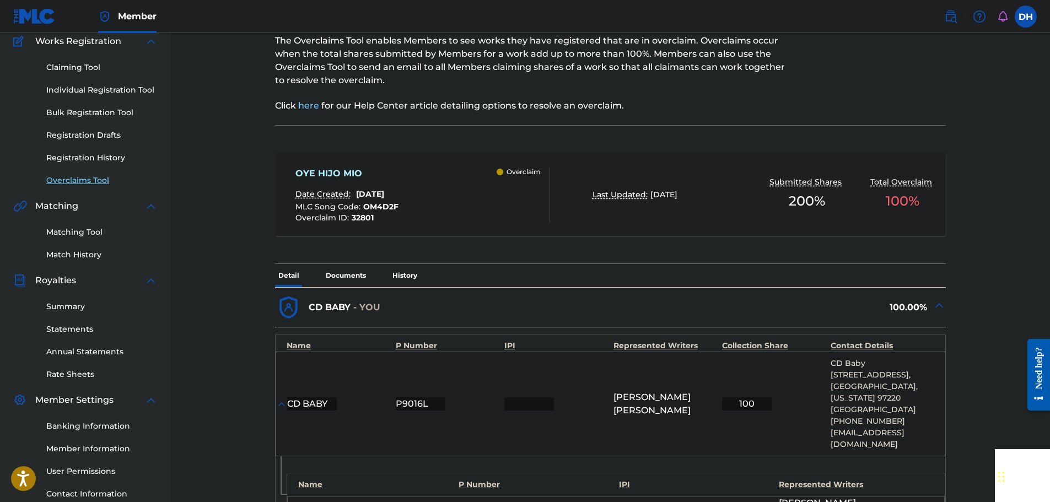
click at [74, 181] on link "Overclaims Tool" at bounding box center [101, 181] width 111 height 12
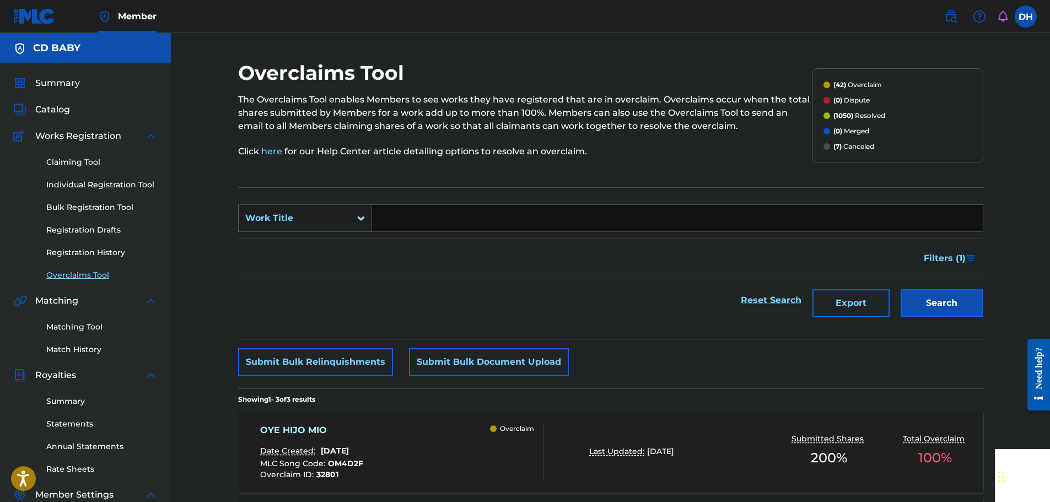
click at [422, 222] on input "Search Form" at bounding box center [676, 218] width 611 height 26
paste input "PARANOID ROBOT"
type input "PARANOID ROBOT"
click at [945, 304] on button "Search" at bounding box center [941, 303] width 83 height 28
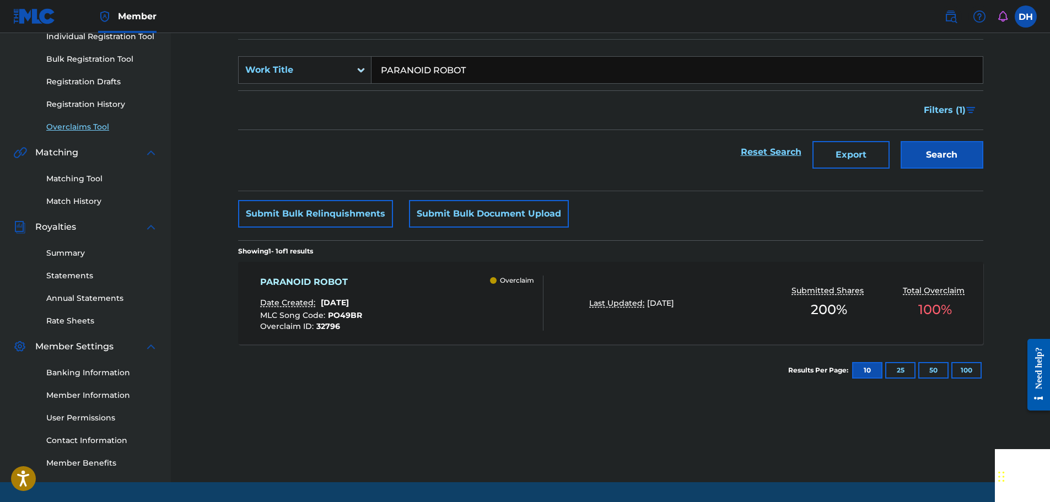
scroll to position [181, 0]
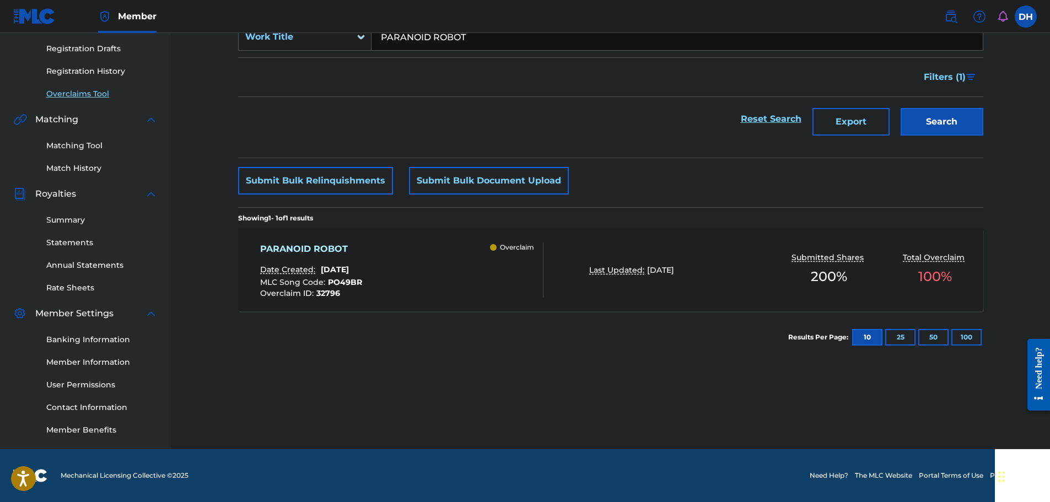
click at [421, 270] on div "PARANOID ROBOT Date Created: [DATE] MLC Song Code : PO49BR Overclaim ID : 32796…" at bounding box center [401, 269] width 283 height 55
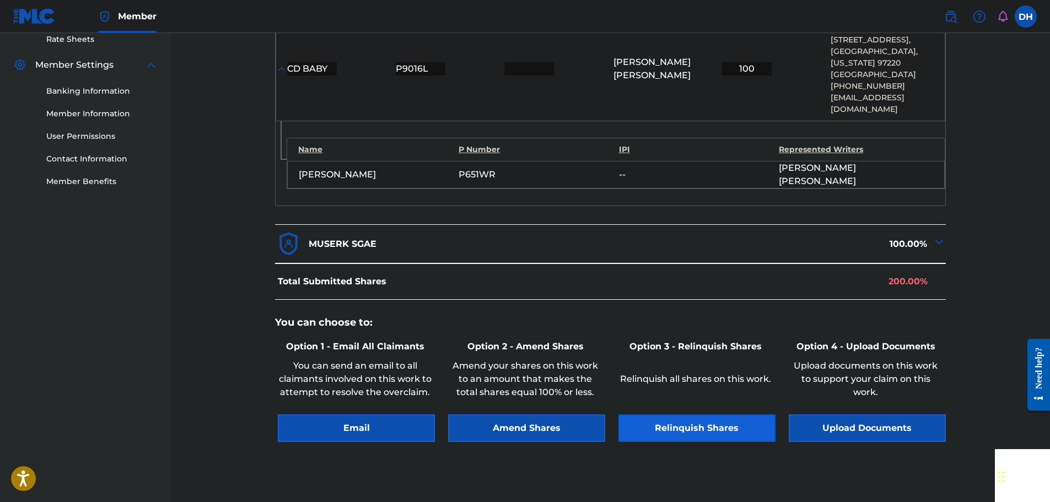
scroll to position [480, 0]
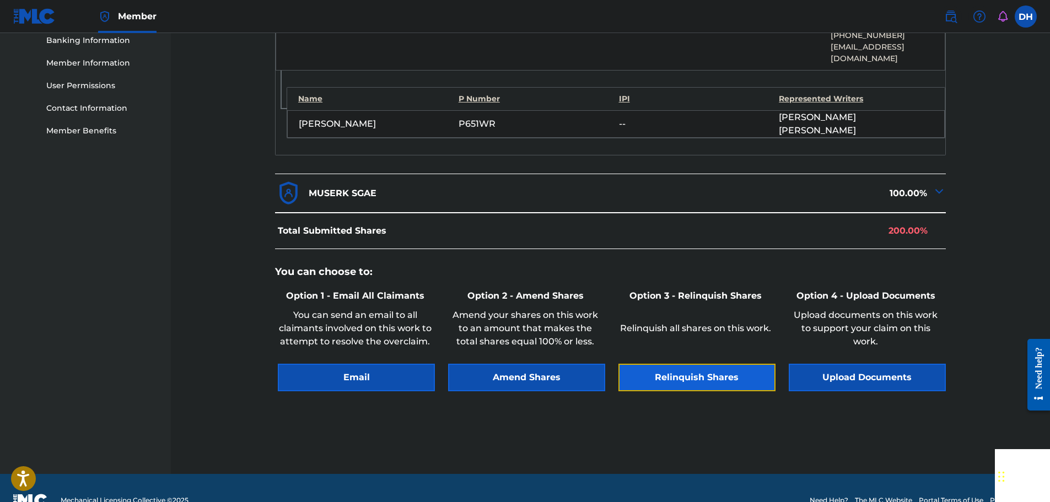
click at [678, 364] on button "Relinquish Shares" at bounding box center [696, 378] width 157 height 28
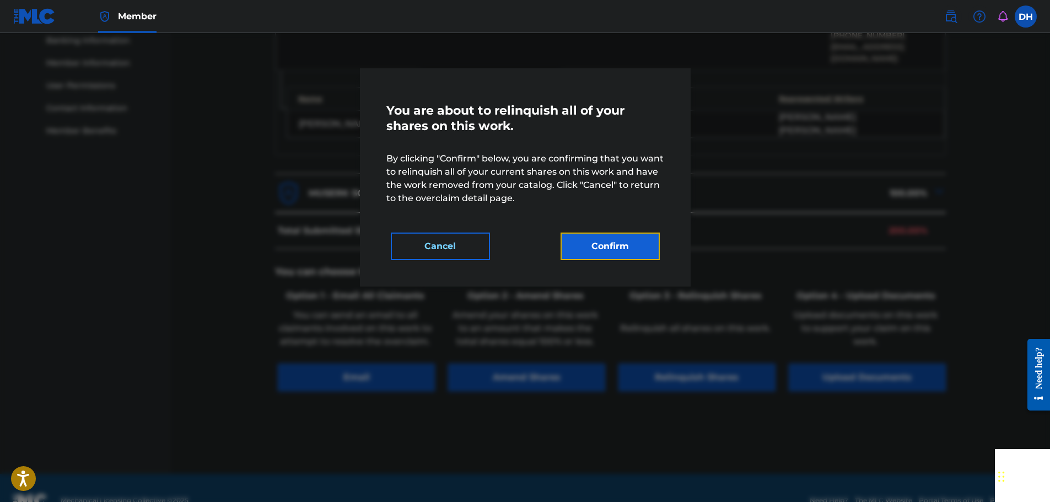
click at [613, 254] on button "Confirm" at bounding box center [609, 247] width 99 height 28
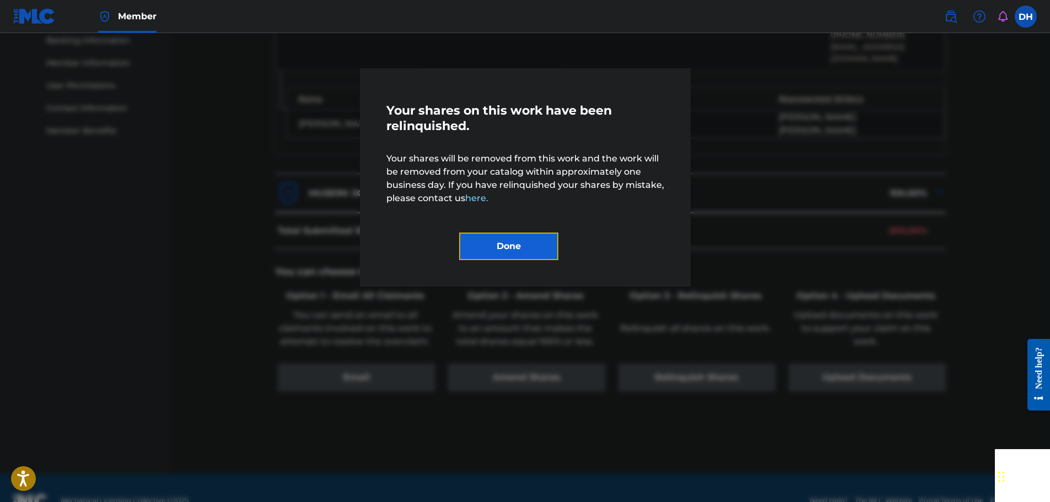
click at [526, 247] on button "Done" at bounding box center [508, 247] width 99 height 28
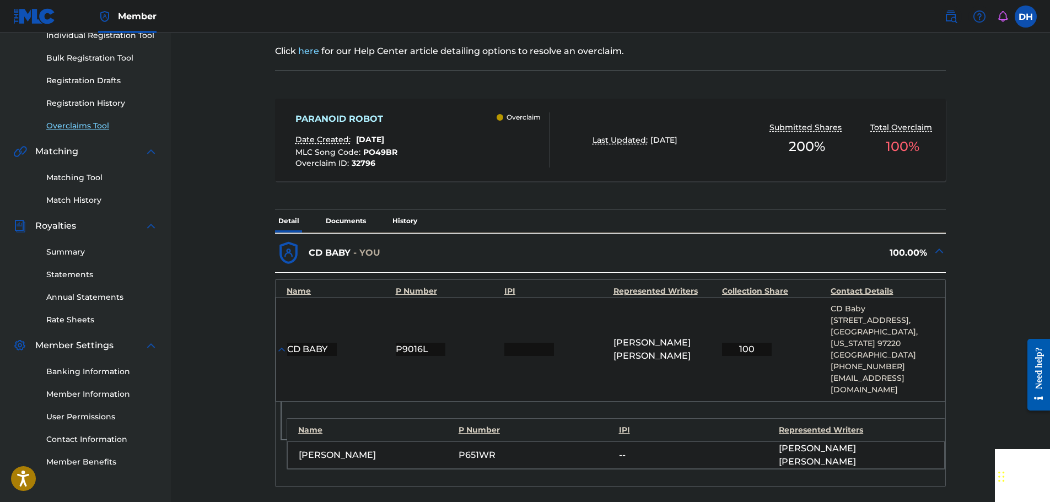
scroll to position [0, 0]
